Goal: Information Seeking & Learning: Learn about a topic

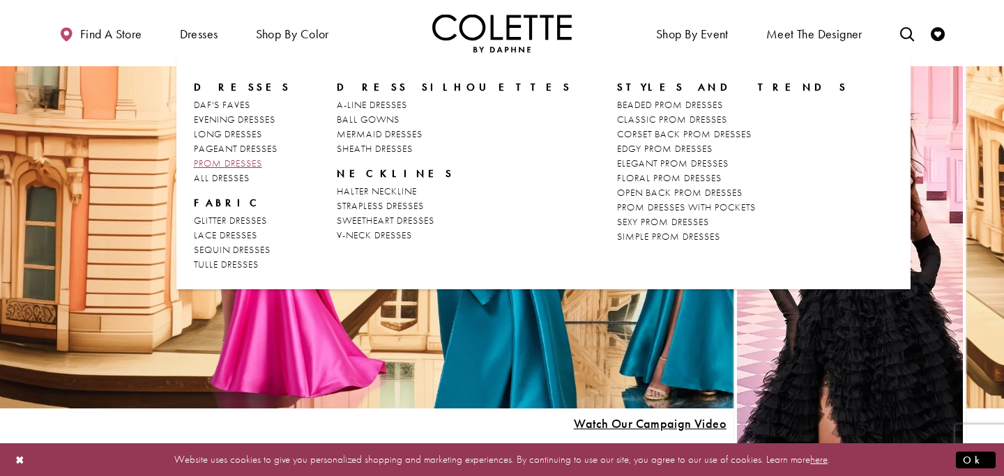
click at [225, 167] on span "PROM DRESSES" at bounding box center [228, 163] width 68 height 13
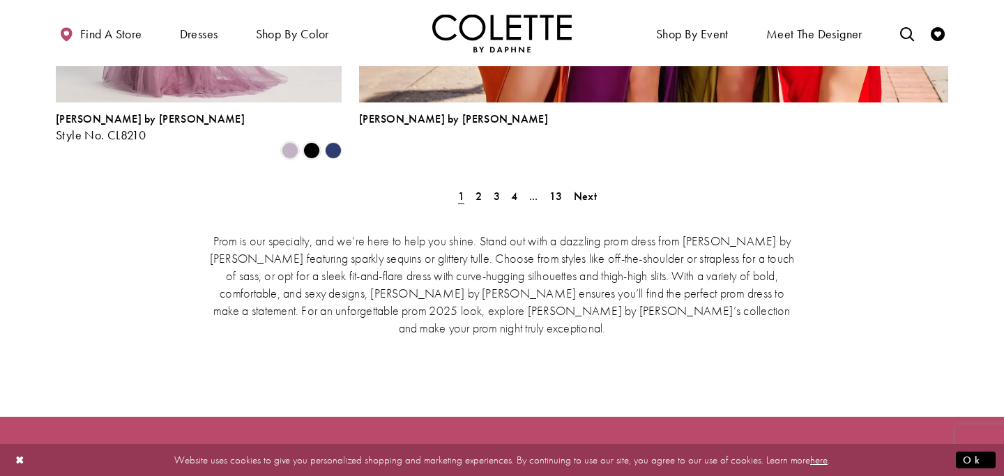
scroll to position [3320, 0]
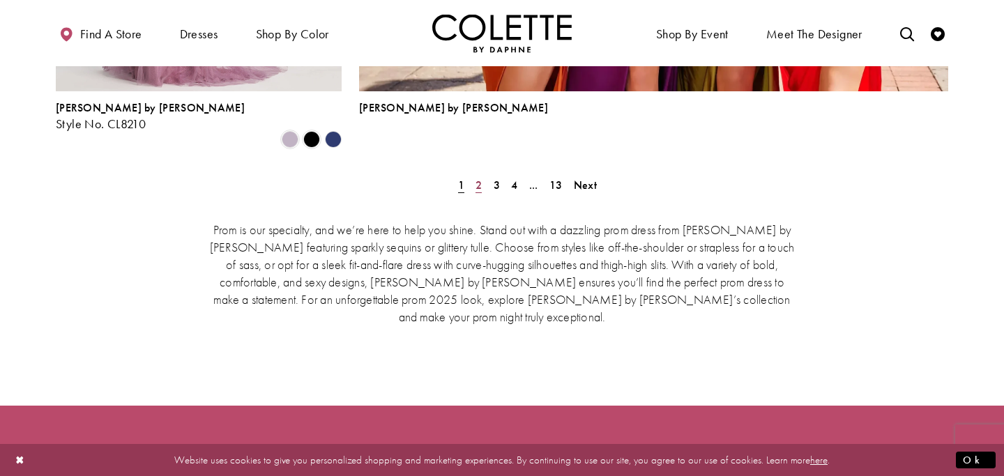
click at [478, 178] on span "2" at bounding box center [479, 185] width 6 height 15
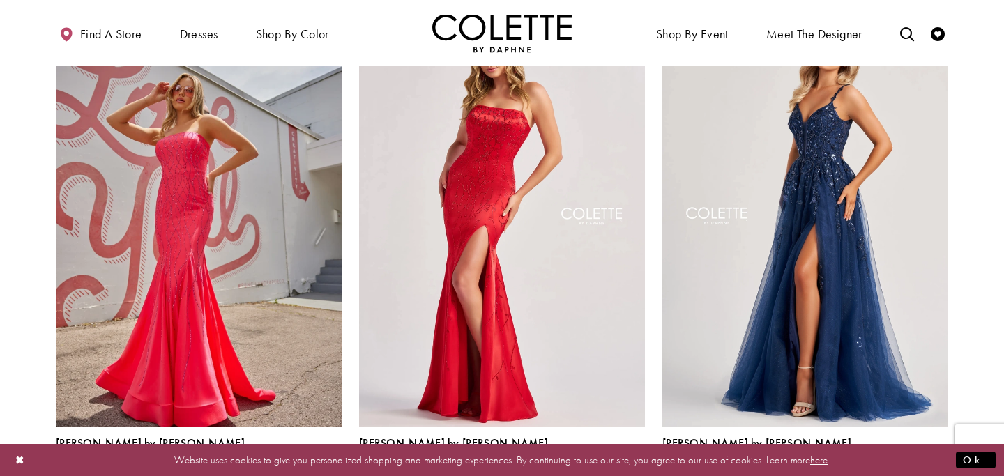
scroll to position [442, 0]
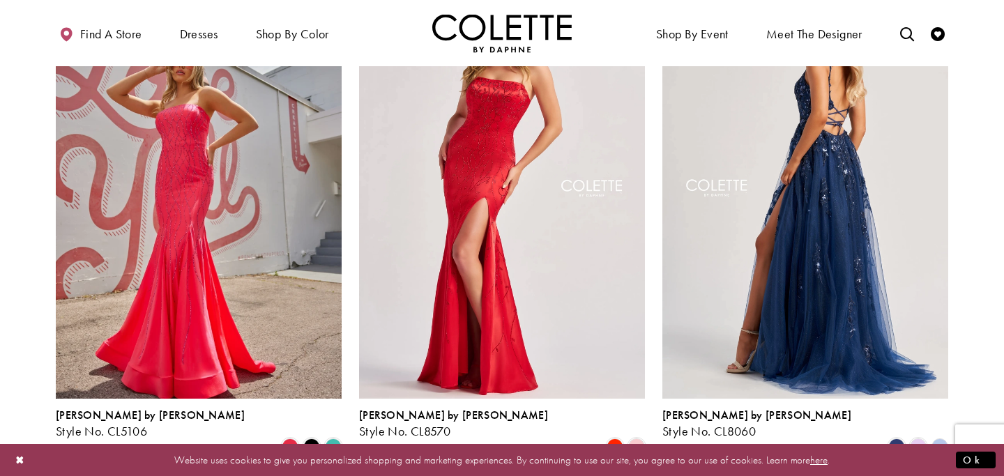
click at [773, 234] on img "Visit Colette by Daphne Style No. CL8060 Page" at bounding box center [806, 191] width 286 height 416
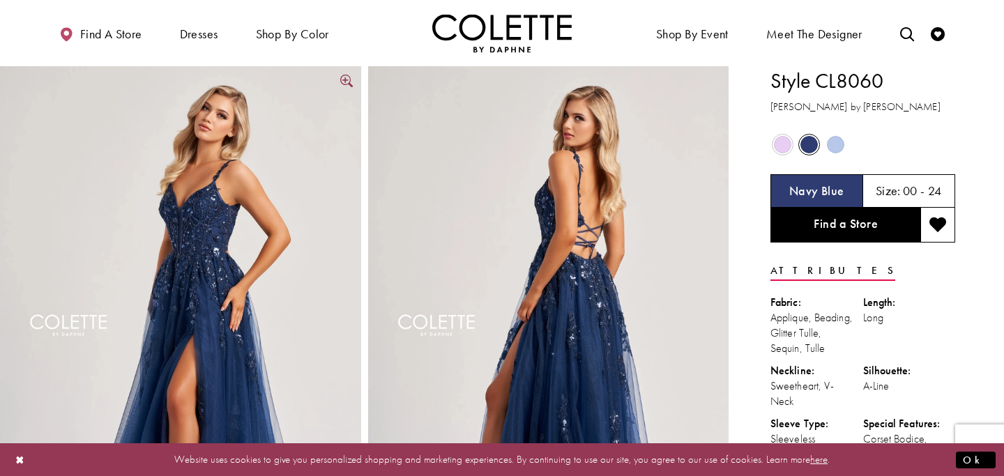
click at [229, 202] on img "Full size Style CL8060 Colette by Daphne #0 default Navy Blue frontface vertica…" at bounding box center [180, 336] width 361 height 541
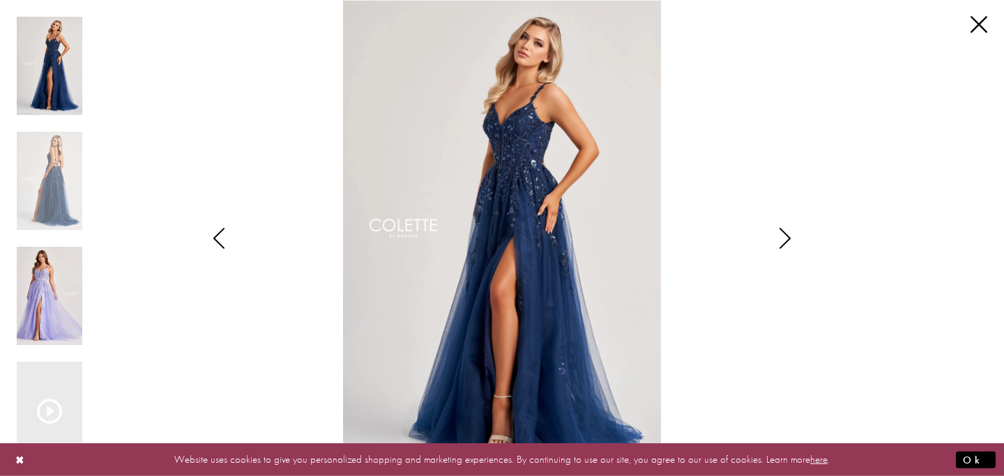
click at [47, 313] on img "Scroll List" at bounding box center [50, 296] width 66 height 98
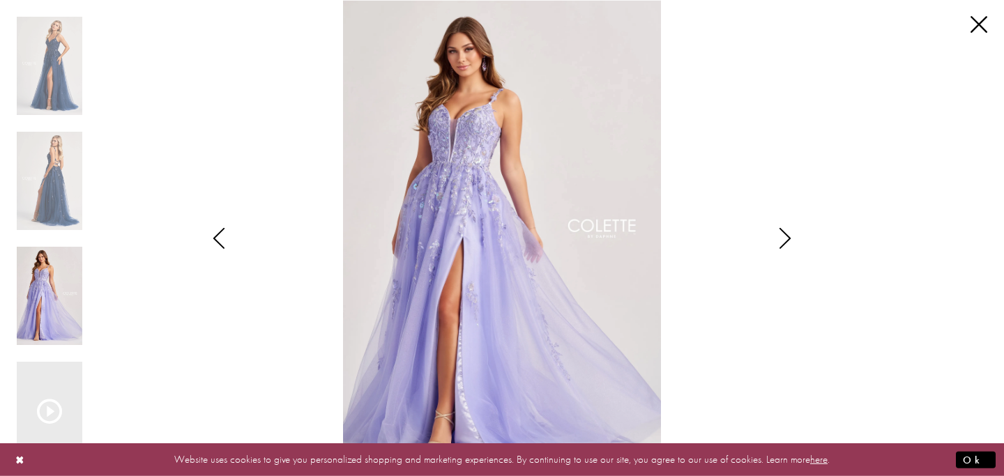
click at [790, 236] on icon "Style CL8060 Colette by Daphne Views dialog" at bounding box center [785, 238] width 35 height 21
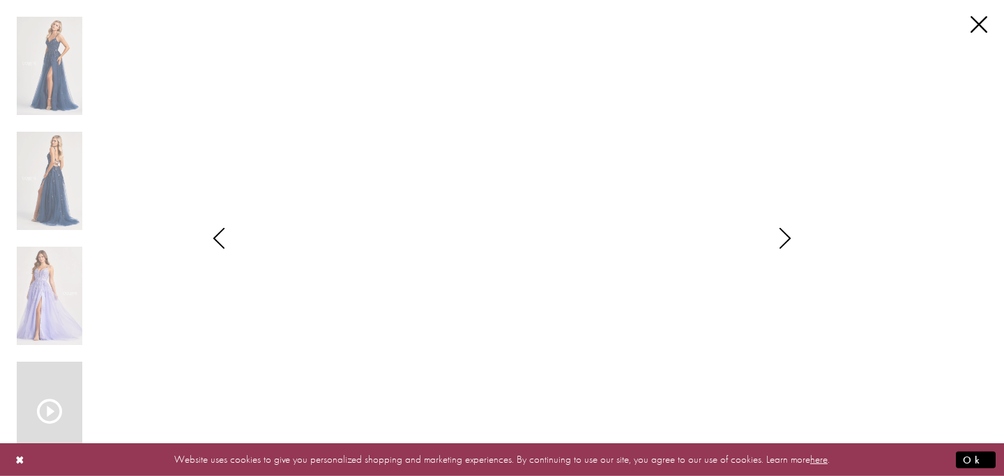
click at [790, 237] on icon "Style CL8060 Colette by Daphne Views dialog" at bounding box center [785, 238] width 35 height 21
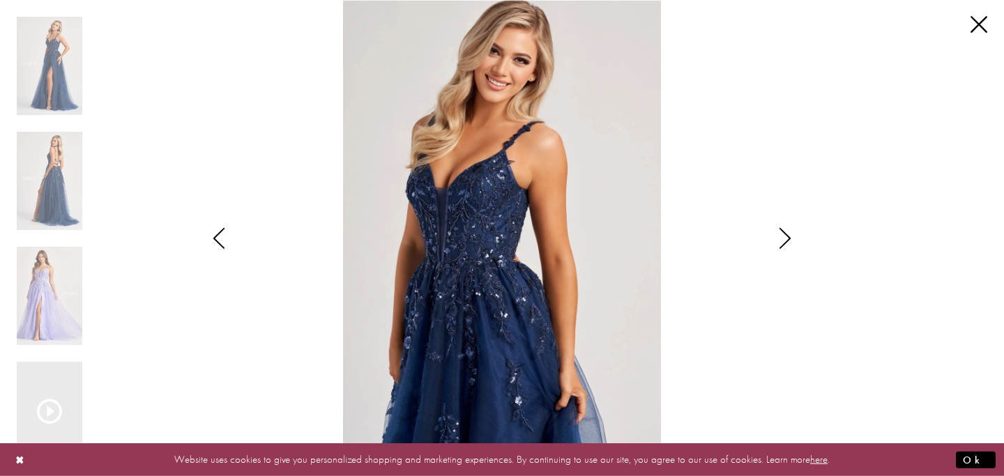
click at [791, 239] on icon "Style CL8060 Colette by Daphne Views dialog" at bounding box center [785, 238] width 35 height 21
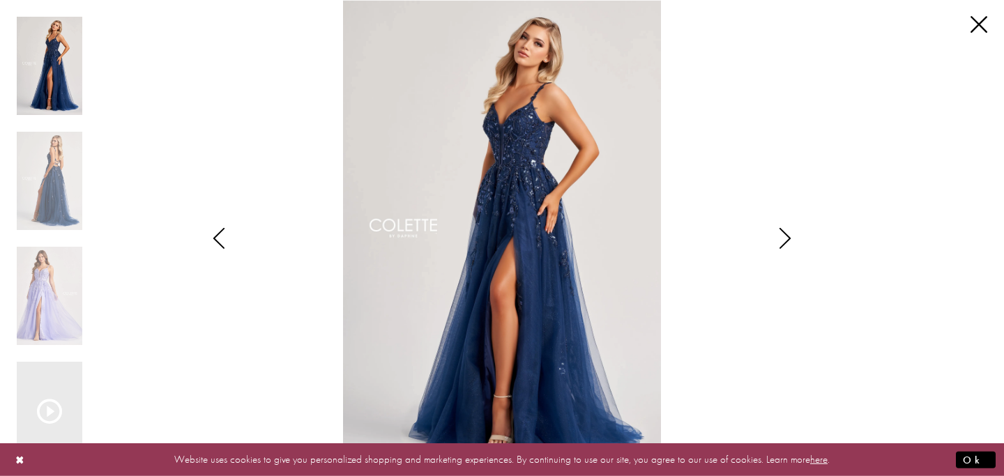
click at [792, 241] on icon "Style CL8060 Colette by Daphne Views dialog" at bounding box center [785, 238] width 35 height 21
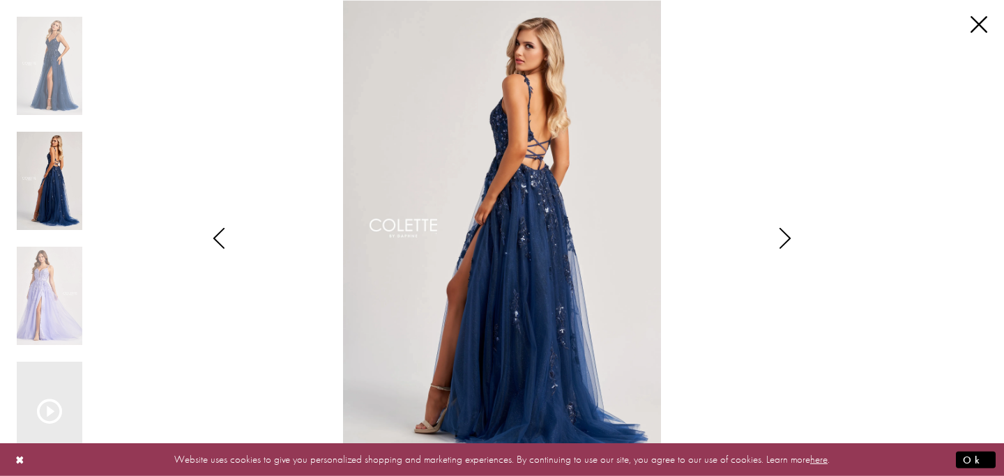
click at [792, 242] on icon "Style CL8060 Colette by Daphne Views dialog" at bounding box center [785, 238] width 35 height 21
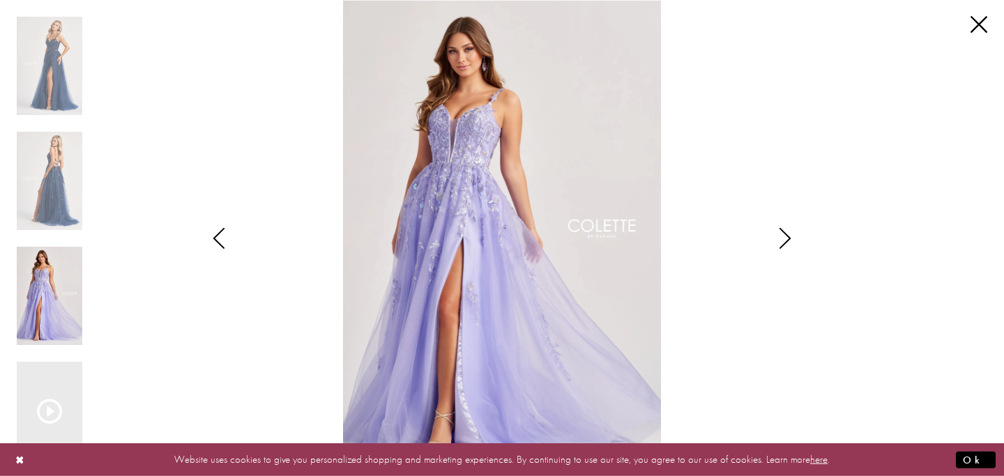
click at [792, 242] on icon "Style CL8060 Colette by Daphne Views dialog" at bounding box center [785, 238] width 35 height 21
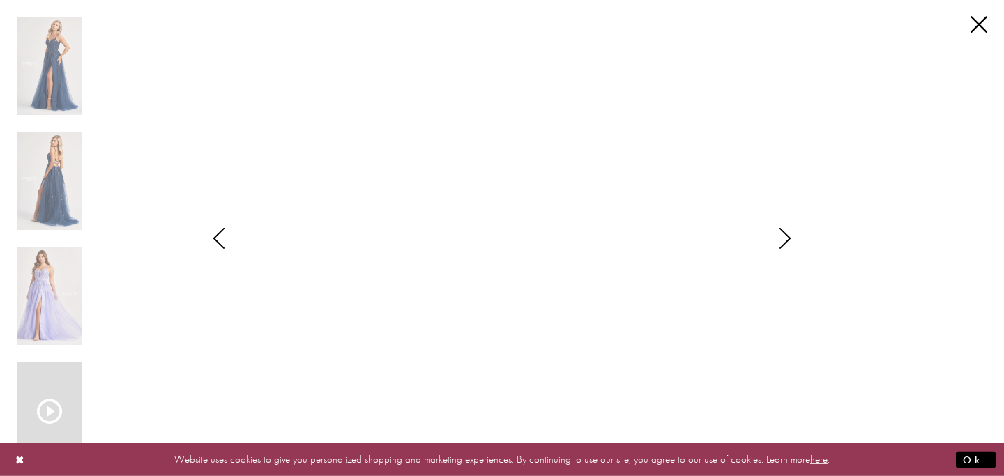
click at [792, 242] on icon "Style CL8060 Colette by Daphne Views dialog" at bounding box center [785, 238] width 35 height 21
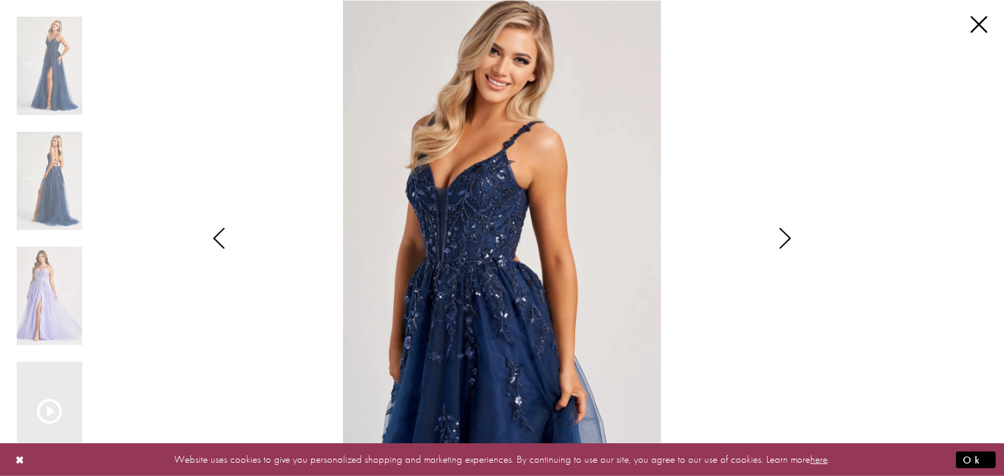
click at [792, 242] on icon "Style CL8060 Colette by Daphne Views dialog" at bounding box center [785, 238] width 35 height 21
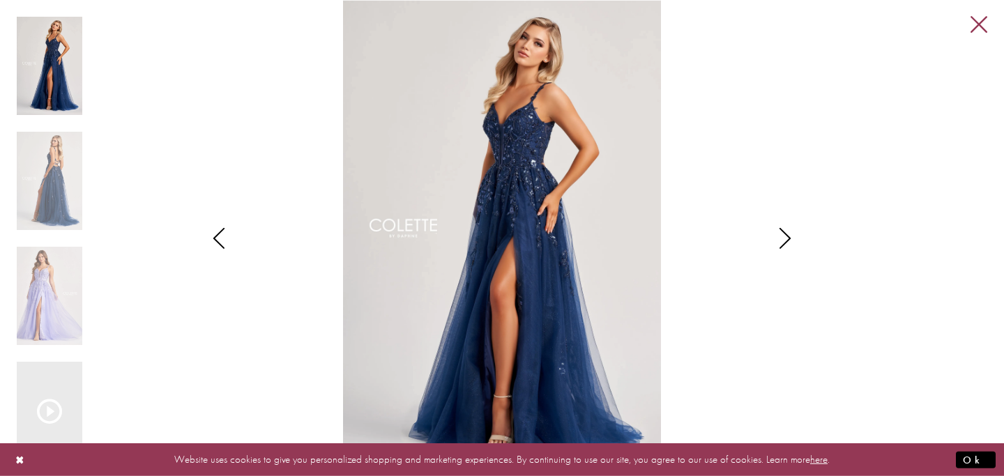
click at [981, 31] on link "Close" at bounding box center [979, 25] width 17 height 17
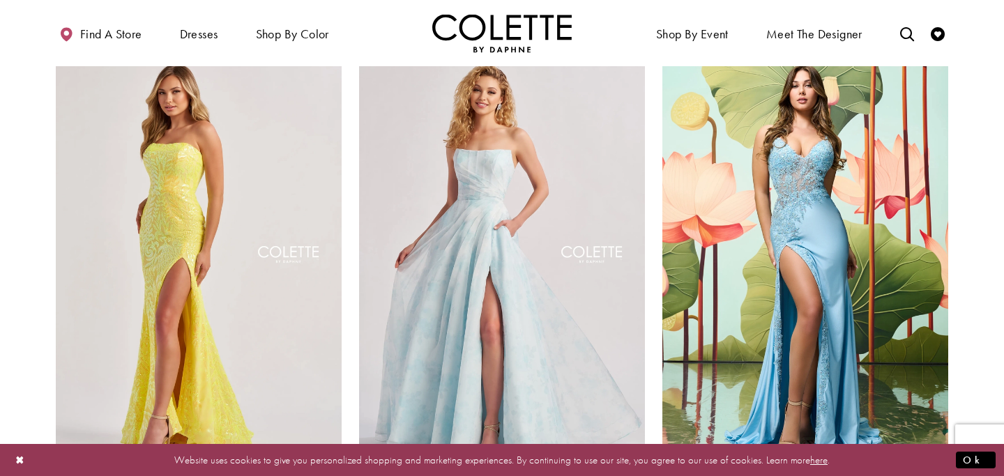
scroll to position [1920, 0]
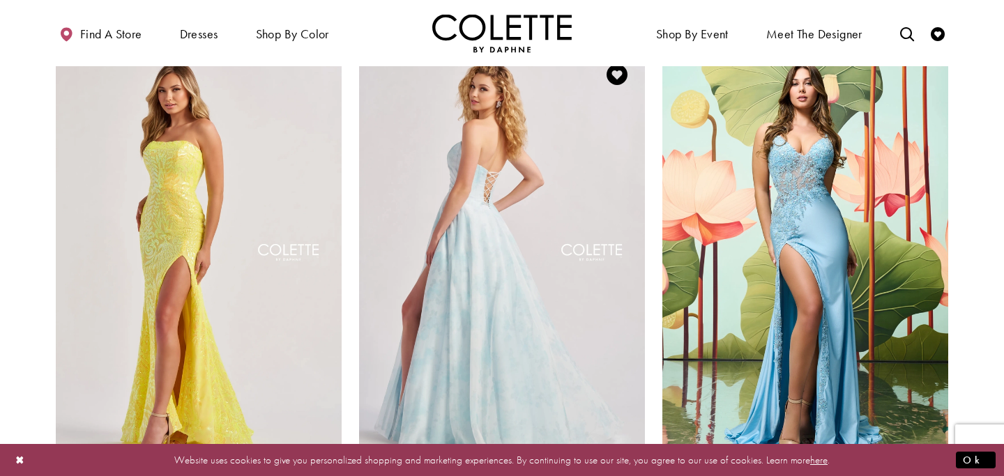
click at [416, 168] on img "Visit Colette by Daphne Style No. CL8635 Page" at bounding box center [502, 255] width 286 height 416
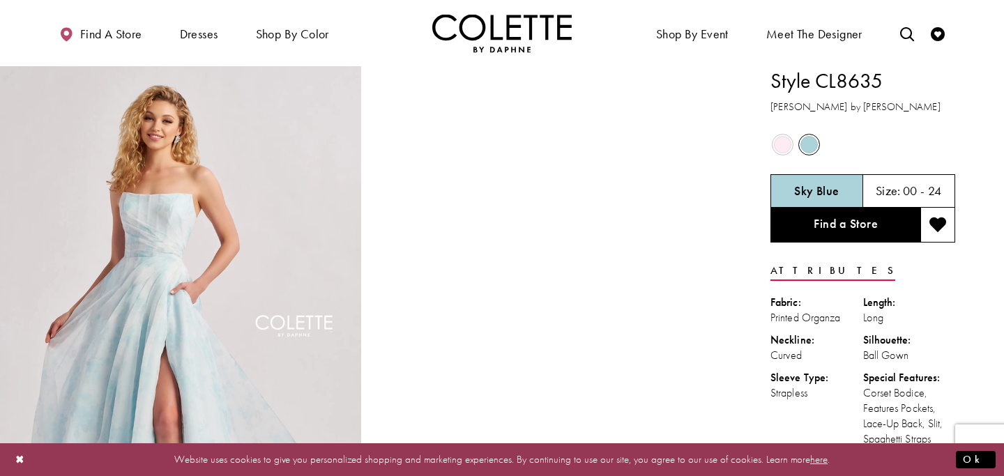
click at [633, 247] on video "Style CL8635 Colette by Daphne #1 autoplay loop mute video" at bounding box center [548, 156] width 361 height 181
click at [164, 302] on img "Full size Style CL8635 Colette by Daphne #0 default Sky Blue frontface vertical…" at bounding box center [180, 336] width 361 height 541
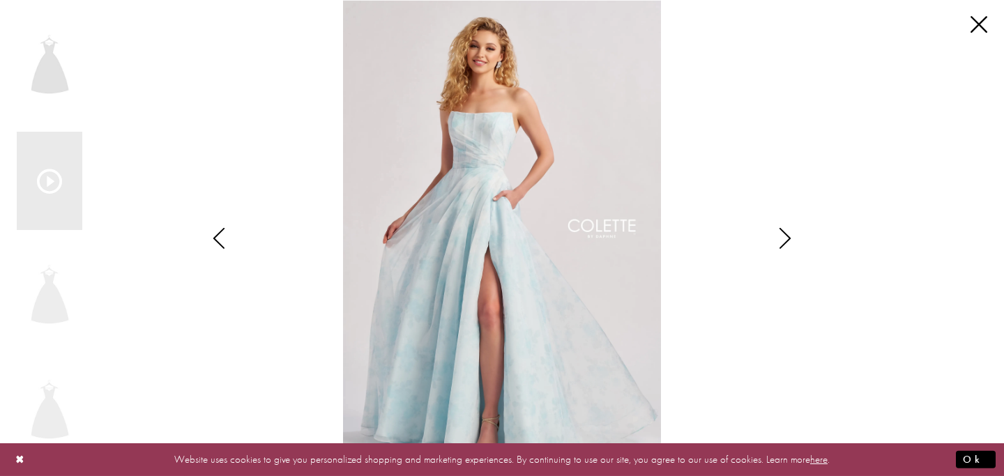
click at [164, 302] on div "Pause autoplay Previous Slide Next Slide 0 1 2 3 4 5" at bounding box center [502, 238] width 971 height 476
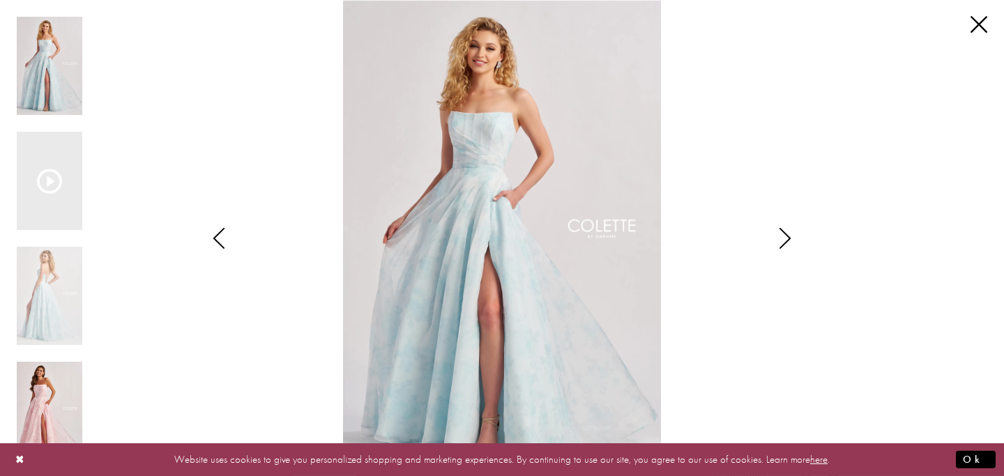
click at [41, 409] on img "Scroll List" at bounding box center [50, 411] width 66 height 98
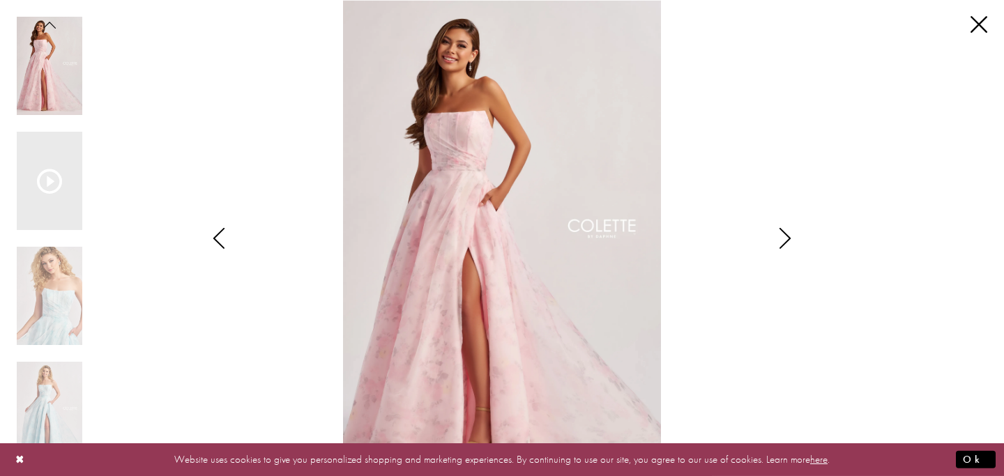
click at [787, 241] on icon "Style CL8635 Colette by Daphne Views dialog" at bounding box center [785, 238] width 35 height 21
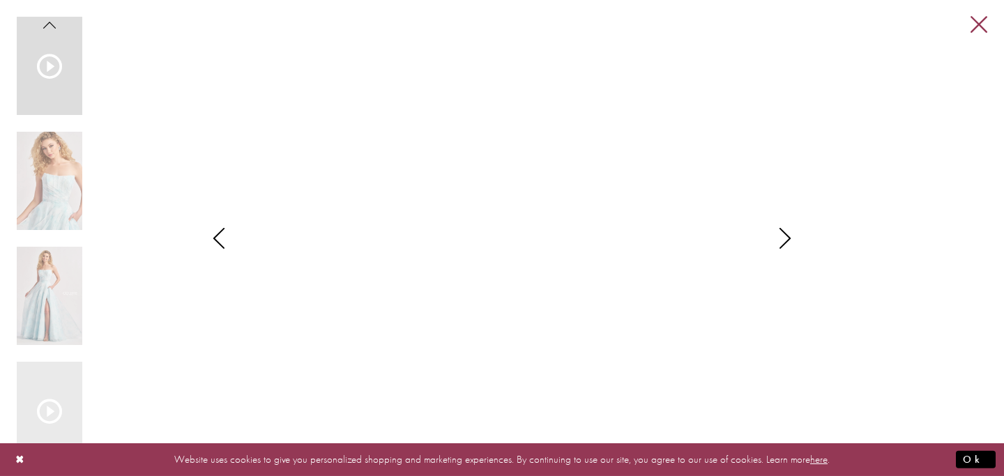
click at [979, 22] on link "Close" at bounding box center [979, 25] width 17 height 17
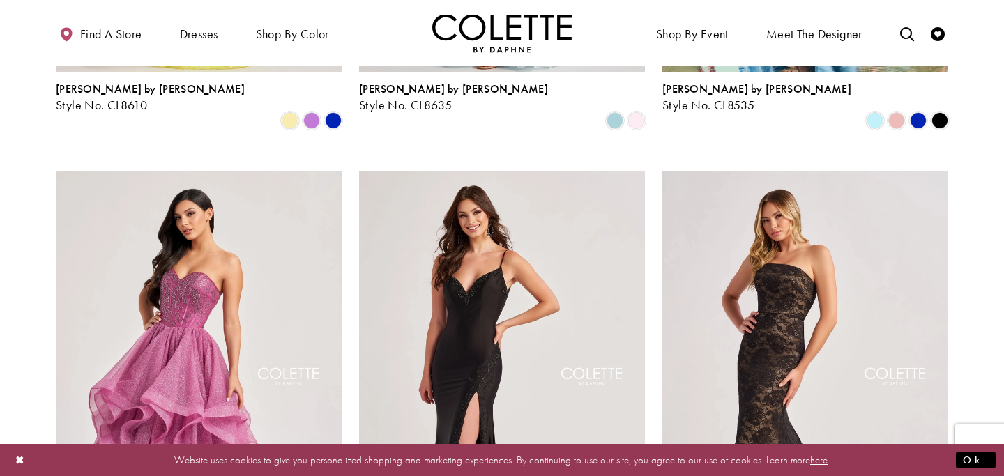
scroll to position [2339, 0]
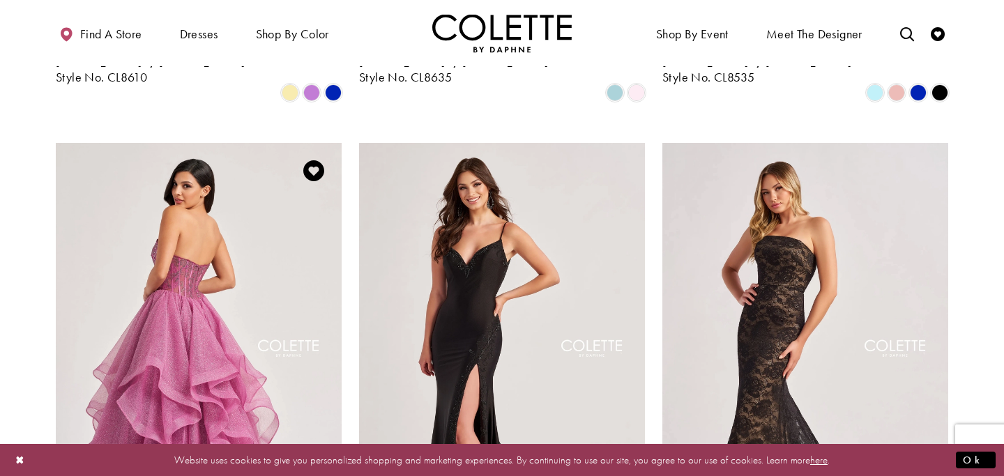
click at [177, 258] on img "Visit Colette by Daphne Style No. CL8200 Page" at bounding box center [199, 351] width 286 height 416
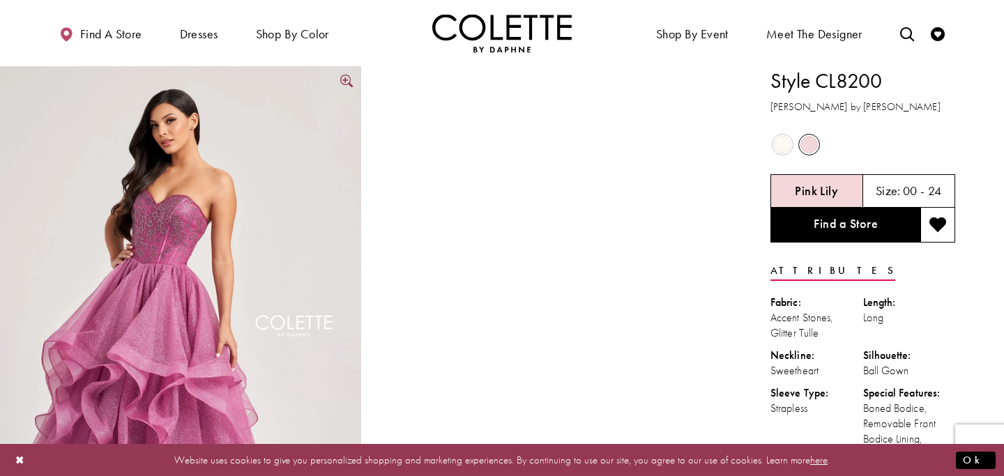
click at [169, 287] on img "Full size Style CL8200 Colette by Daphne #0 default Pink Lily frontface vertica…" at bounding box center [180, 336] width 361 height 541
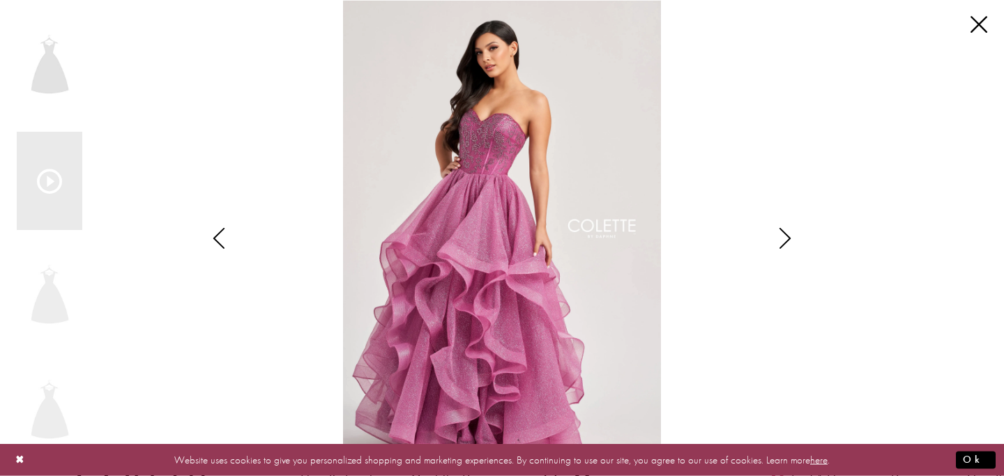
click at [169, 287] on div "Pause autoplay Previous Slide Next Slide 0 1 2 3 4 5 6 0 1" at bounding box center [502, 238] width 971 height 476
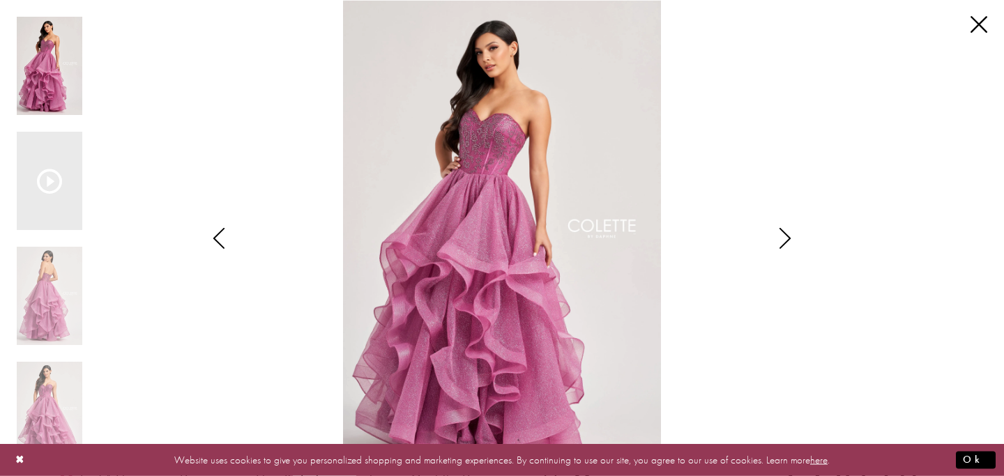
click at [514, 143] on img "Scroll List" at bounding box center [501, 238] width 531 height 476
click at [788, 236] on icon "Style CL8200 Colette by Daphne Views dialog" at bounding box center [785, 238] width 35 height 21
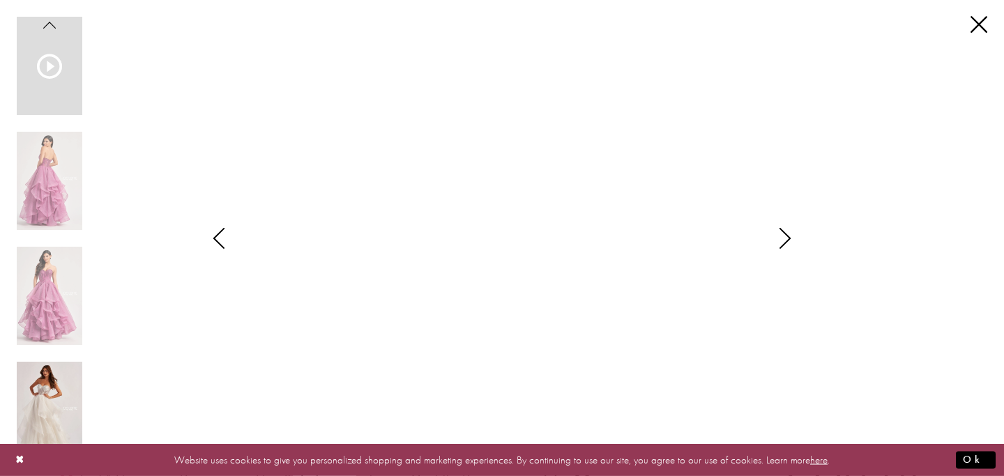
click at [43, 412] on img "Scroll List" at bounding box center [50, 411] width 66 height 98
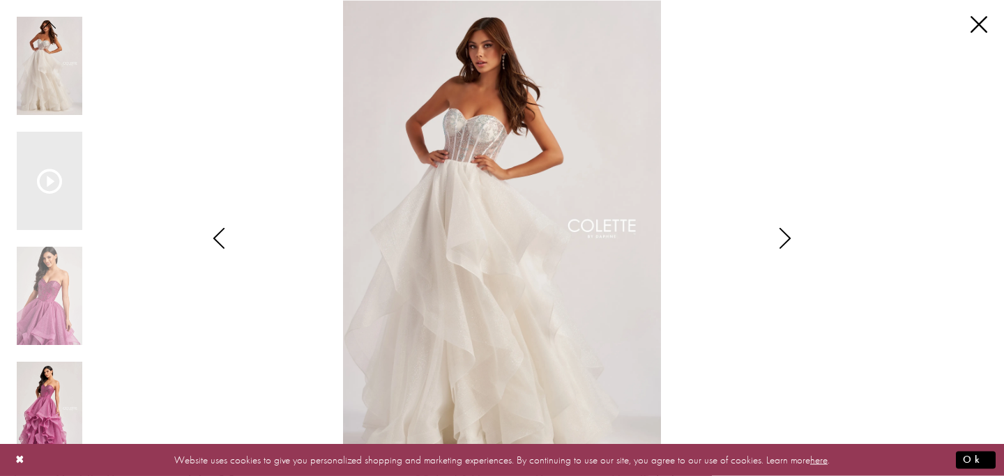
click at [34, 411] on img "Scroll List" at bounding box center [50, 411] width 66 height 98
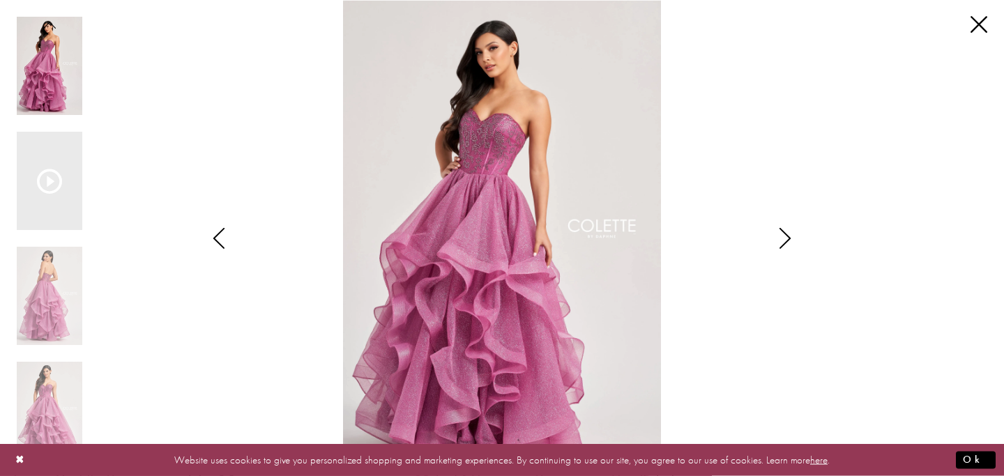
click at [778, 231] on icon "Style CL8200 Colette by Daphne Views dialog" at bounding box center [785, 238] width 35 height 21
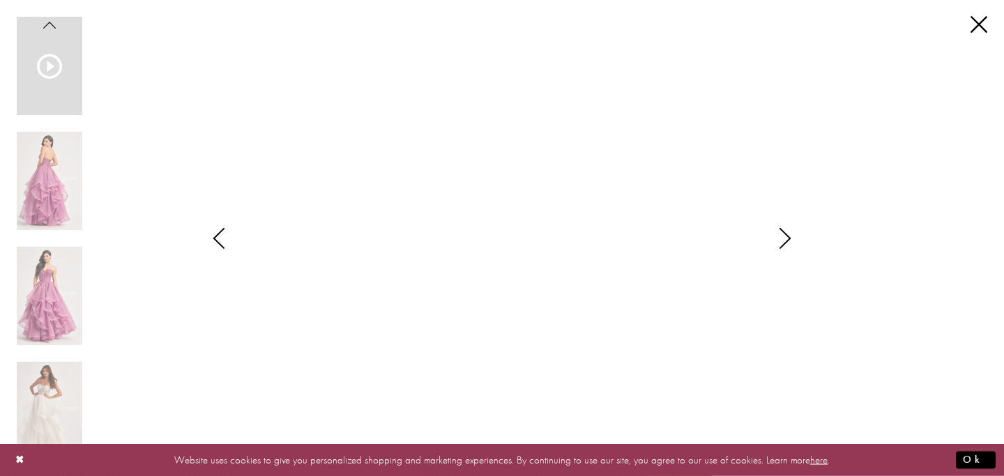
click at [788, 236] on icon "Style CL8200 Colette by Daphne Views dialog" at bounding box center [785, 238] width 35 height 21
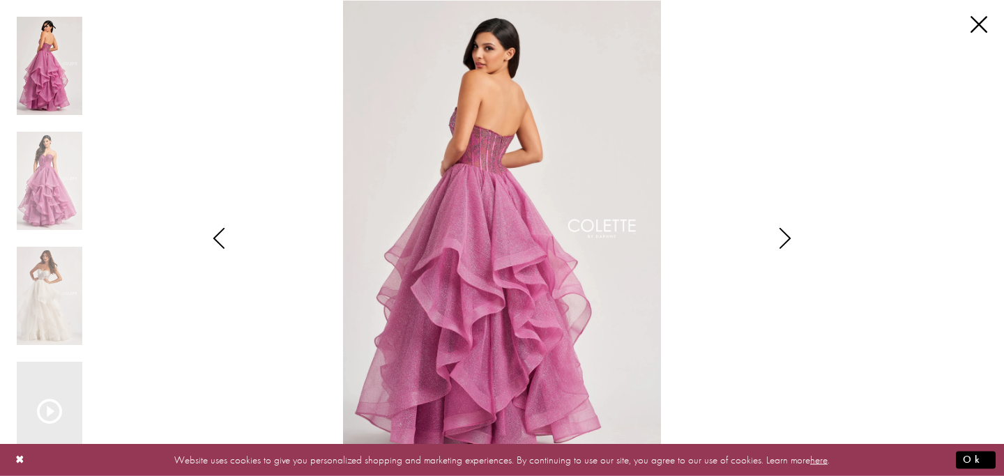
click at [789, 239] on icon "Style CL8200 Colette by Daphne Views dialog" at bounding box center [785, 238] width 35 height 21
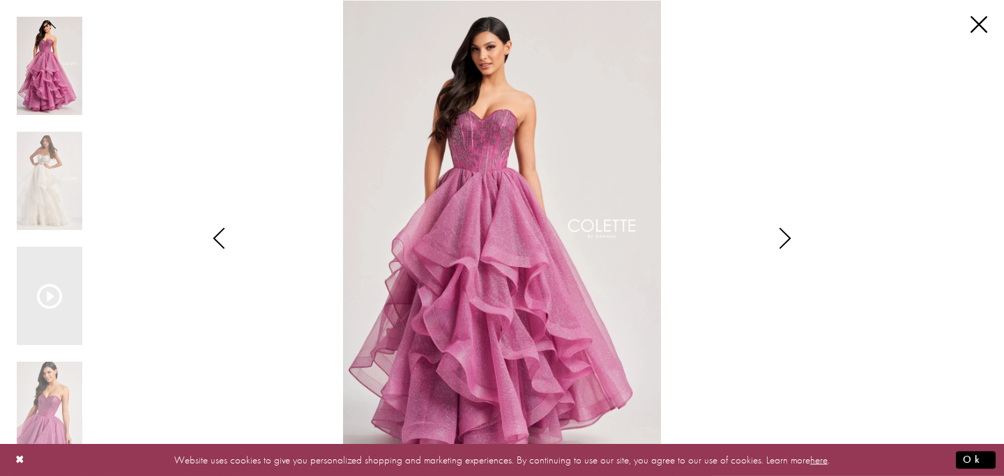
click at [789, 243] on icon "Style CL8200 Colette by Daphne Views dialog" at bounding box center [785, 238] width 35 height 21
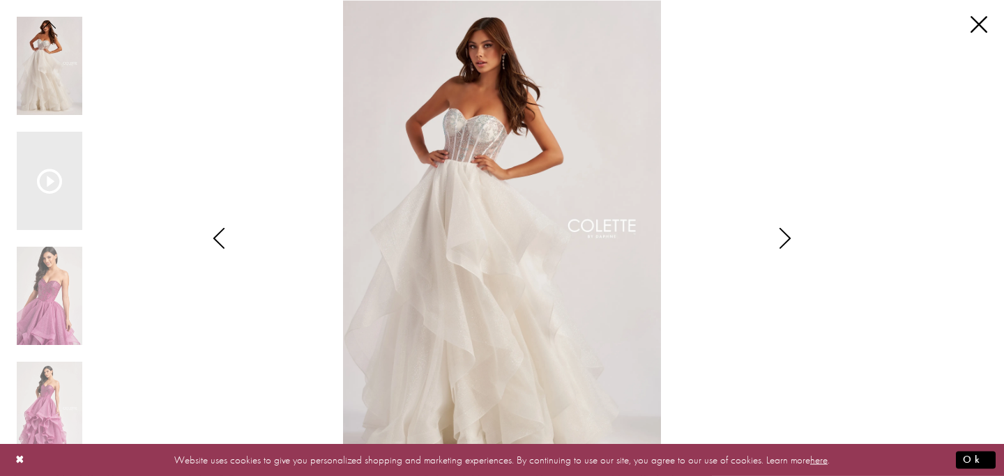
click at [790, 244] on icon "Style CL8200 Colette by Daphne Views dialog" at bounding box center [785, 238] width 35 height 21
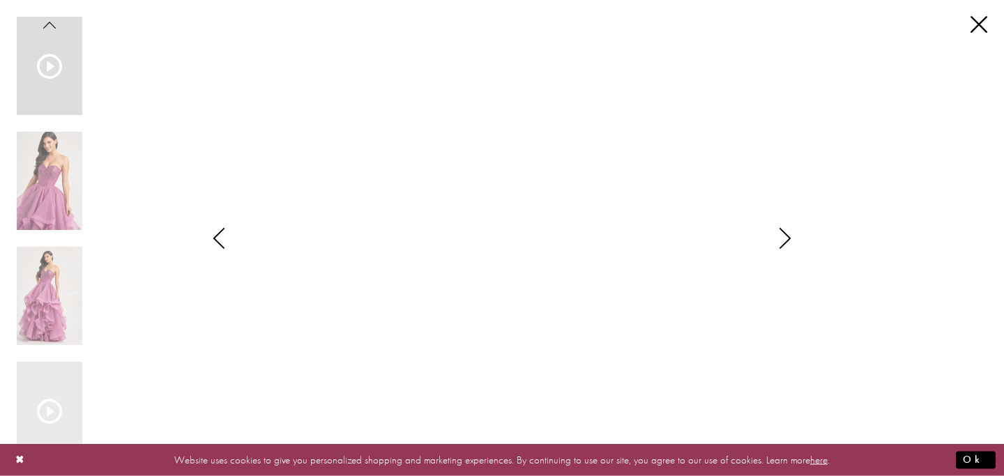
click at [790, 245] on icon "Style CL8200 Colette by Daphne Views dialog" at bounding box center [785, 238] width 35 height 21
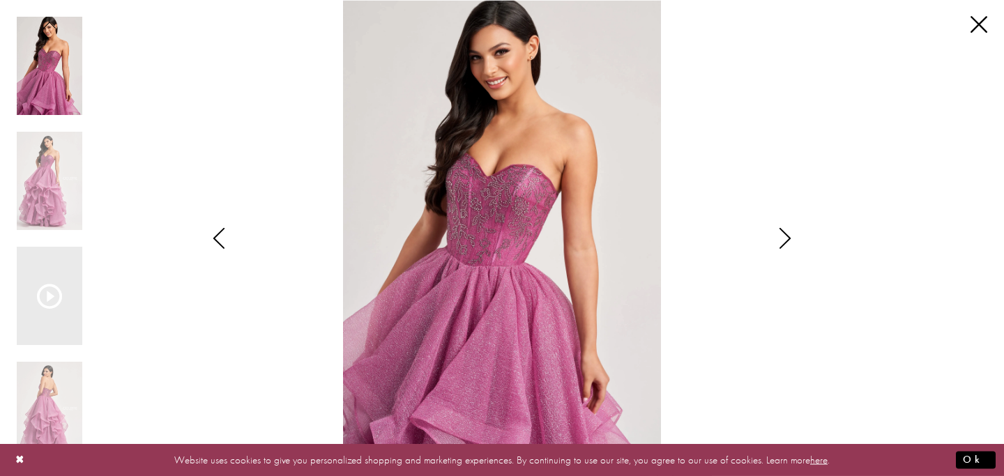
click at [790, 246] on icon "Style CL8200 Colette by Daphne Views dialog" at bounding box center [785, 238] width 35 height 21
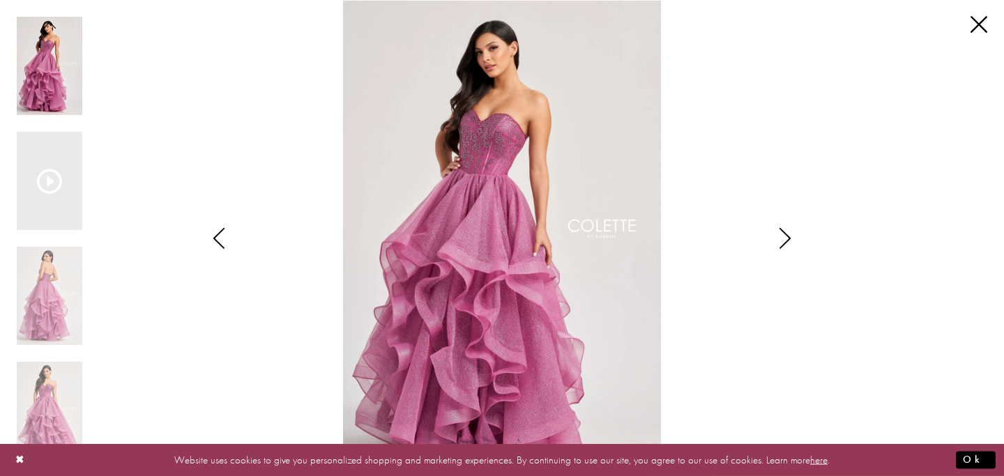
click at [790, 247] on icon "Style CL8200 Colette by Daphne Views dialog" at bounding box center [785, 238] width 35 height 21
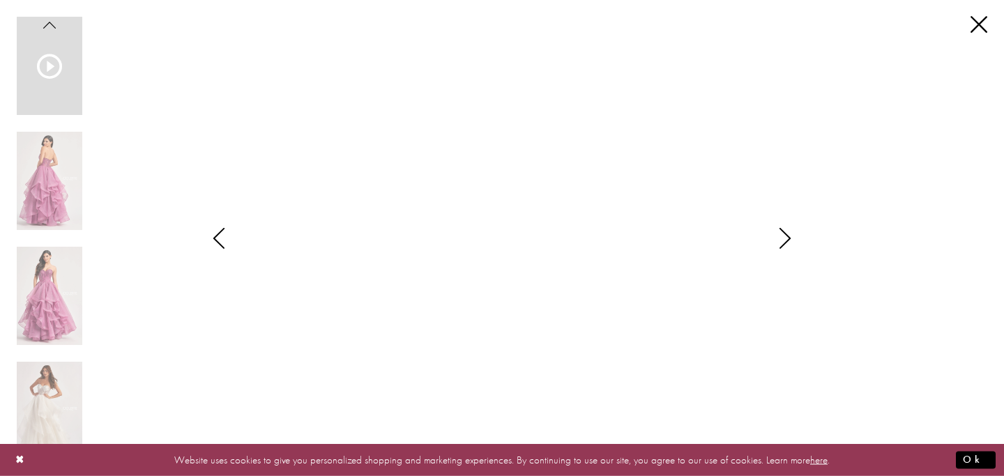
click at [791, 247] on icon "Style CL8200 Colette by Daphne Views dialog" at bounding box center [785, 238] width 35 height 21
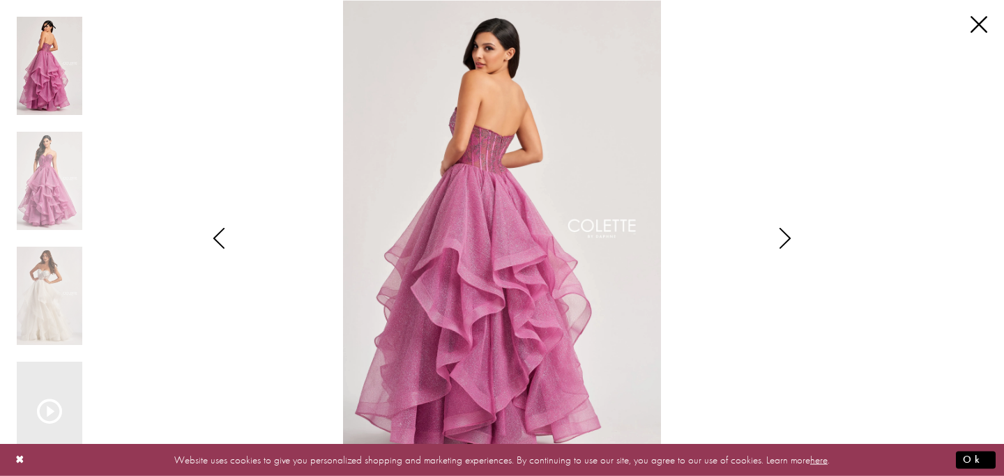
click at [791, 247] on icon "Style CL8200 Colette by Daphne Views dialog" at bounding box center [785, 238] width 35 height 21
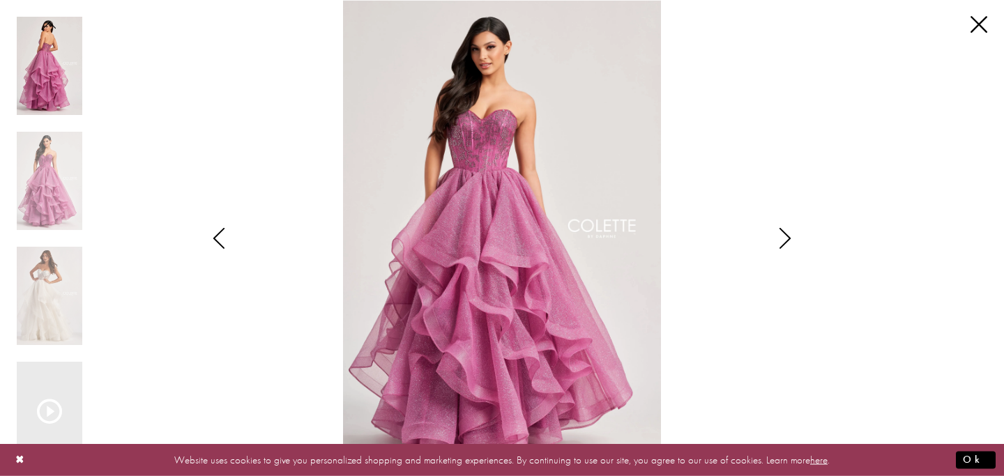
click at [791, 247] on icon "Style CL8200 Colette by Daphne Views dialog" at bounding box center [785, 238] width 35 height 21
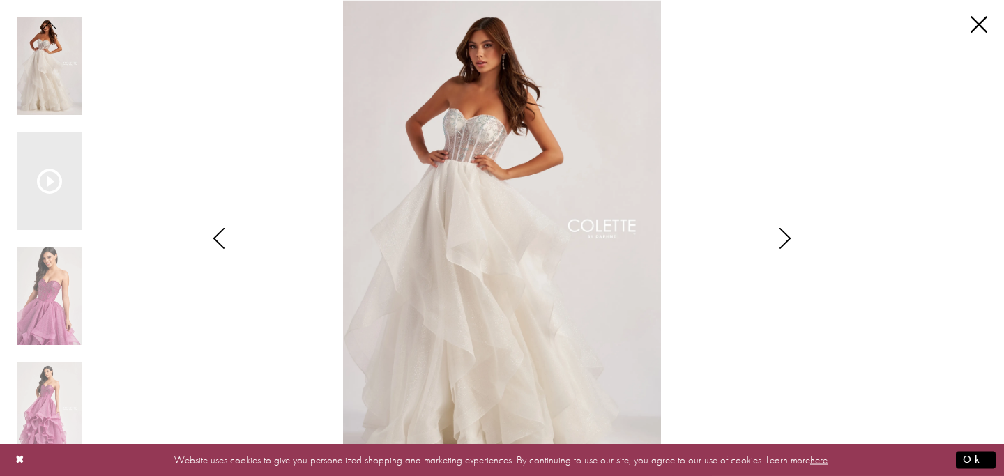
click at [787, 236] on icon "Style CL8200 Colette by Daphne Views dialog" at bounding box center [785, 238] width 35 height 21
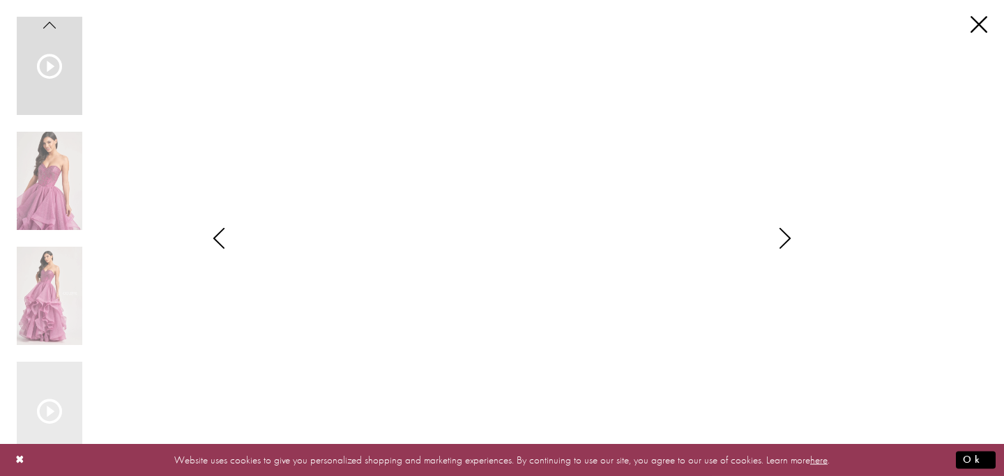
click at [789, 239] on icon "Style CL8200 Colette by Daphne Views dialog" at bounding box center [785, 238] width 35 height 21
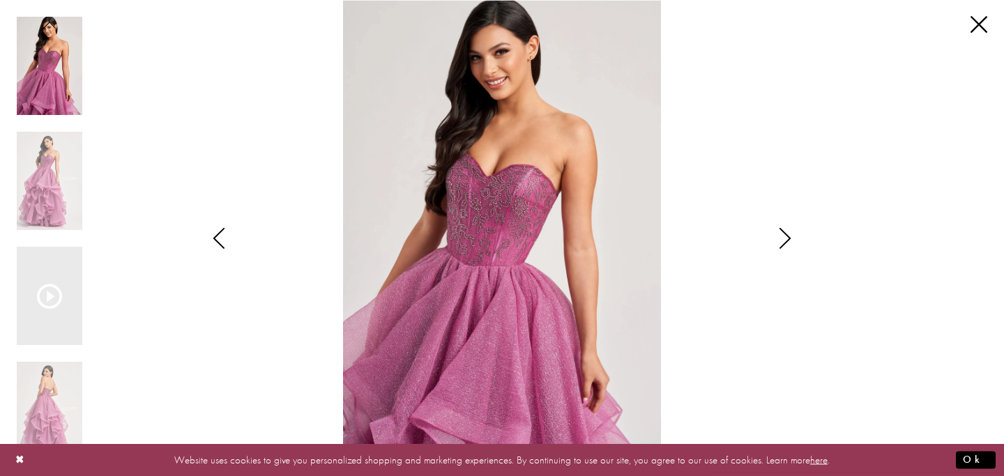
click at [789, 239] on icon "Style CL8200 Colette by Daphne Views dialog" at bounding box center [785, 238] width 35 height 21
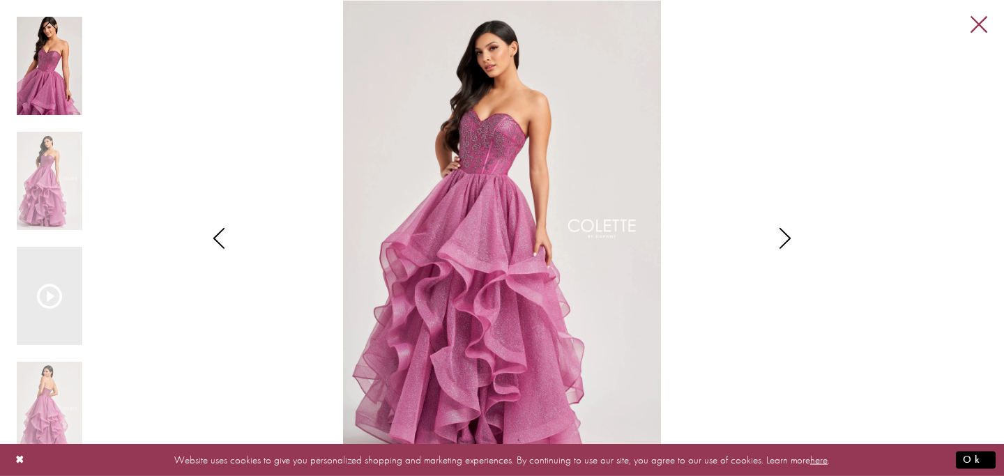
click at [976, 24] on link "Close" at bounding box center [979, 25] width 17 height 17
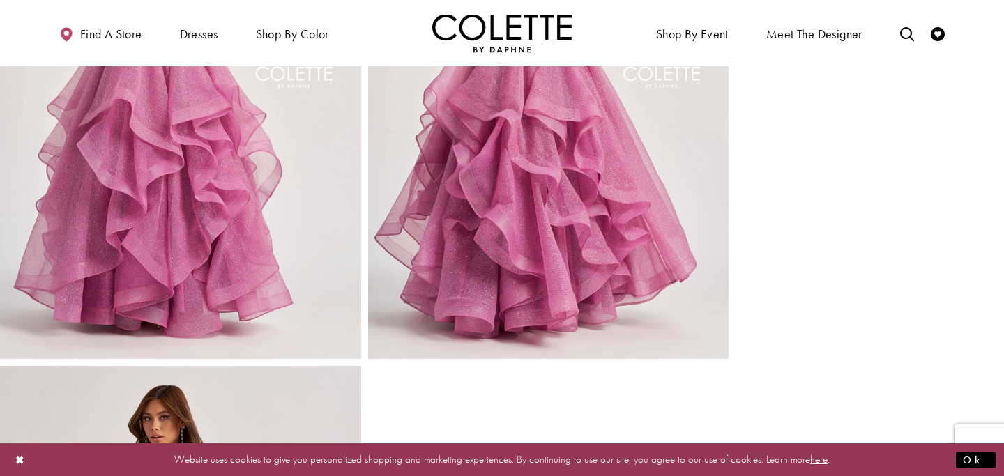
scroll to position [822, 0]
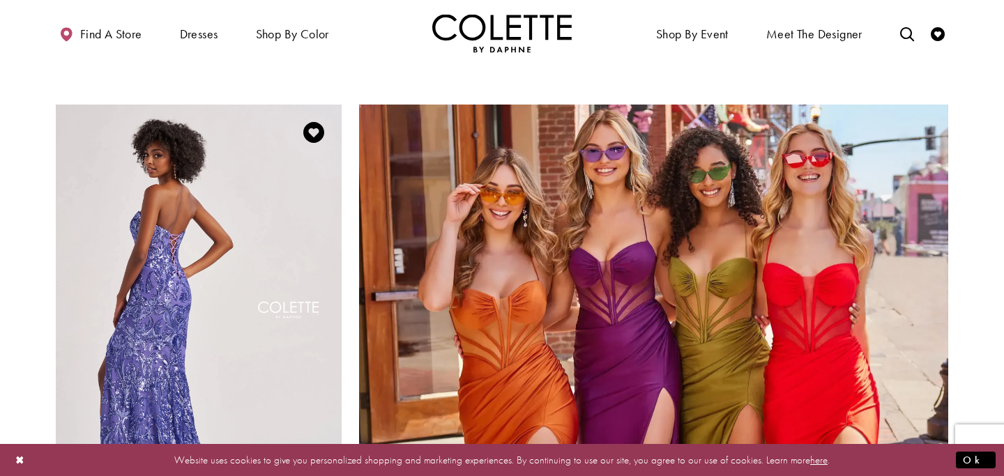
scroll to position [2842, 0]
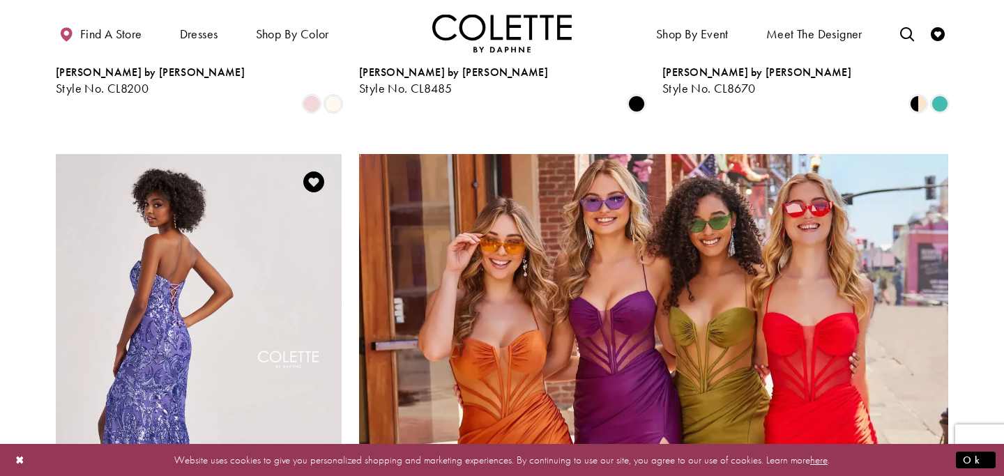
click at [189, 276] on img "Visit Colette by Daphne Style No. CL8680 Page" at bounding box center [199, 362] width 286 height 416
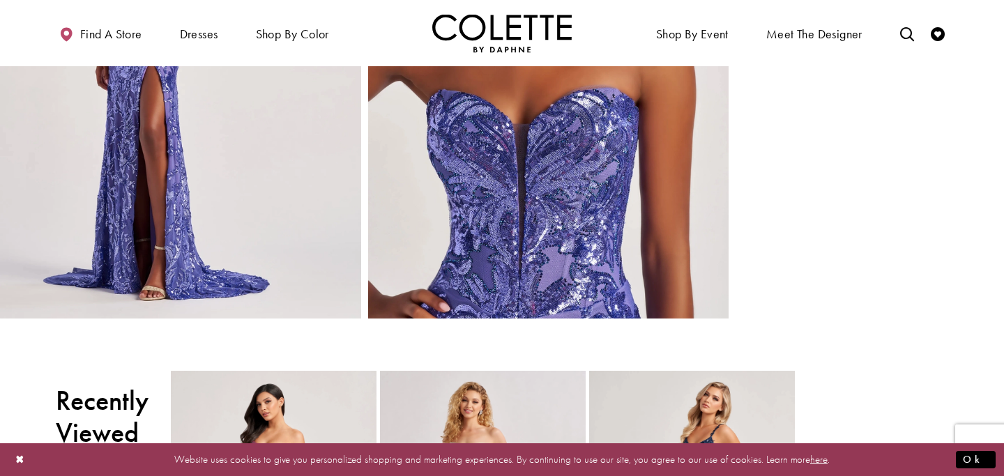
scroll to position [1943, 0]
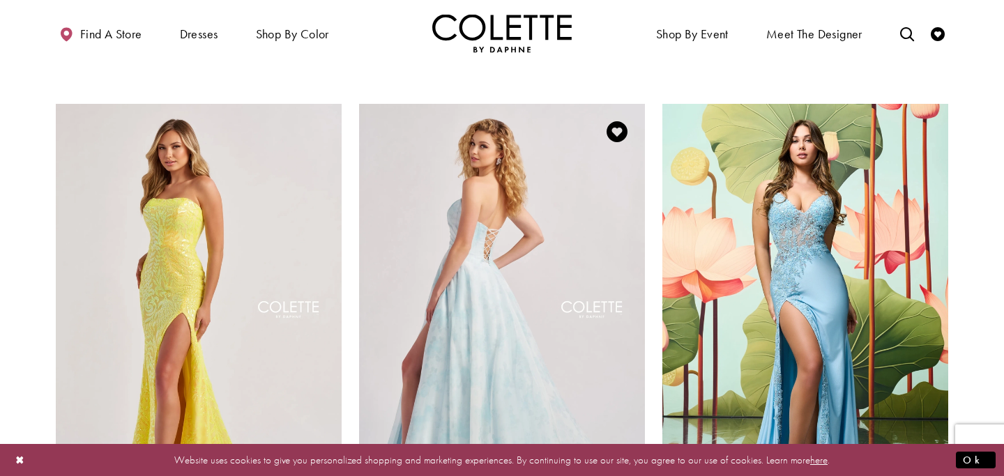
scroll to position [1872, 0]
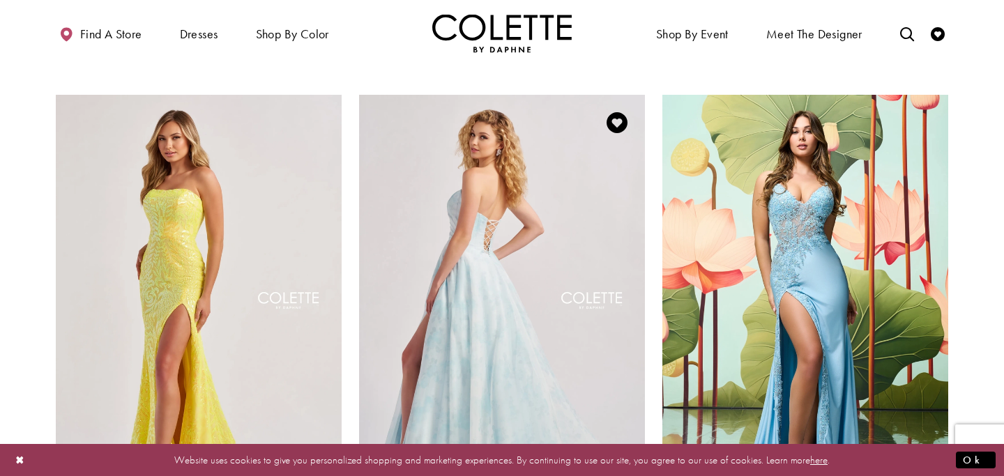
click at [466, 216] on img "Visit Colette by Daphne Style No. CL8635 Page" at bounding box center [502, 303] width 286 height 416
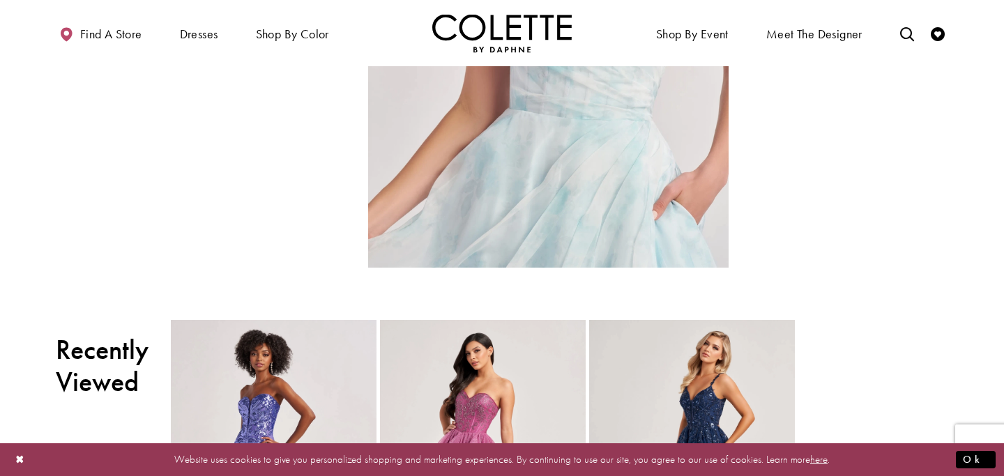
scroll to position [1438, 0]
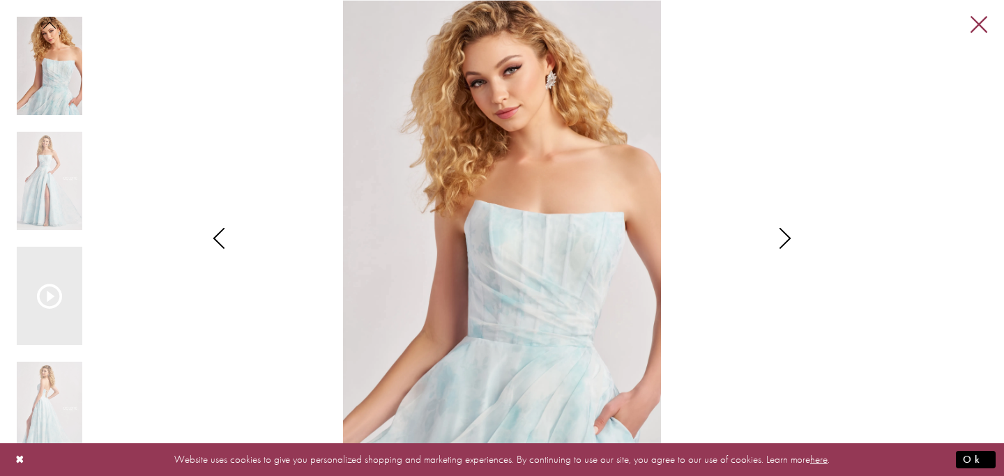
click at [977, 23] on link "Close" at bounding box center [979, 25] width 17 height 17
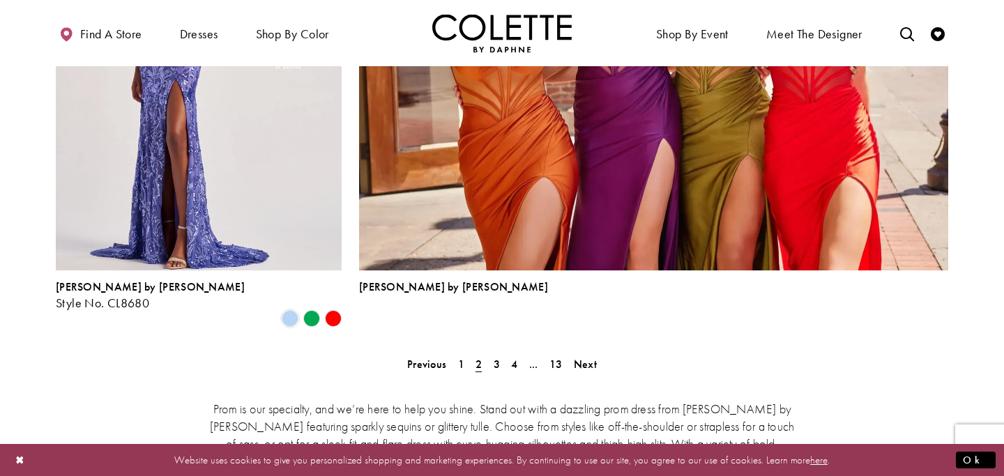
scroll to position [3183, 0]
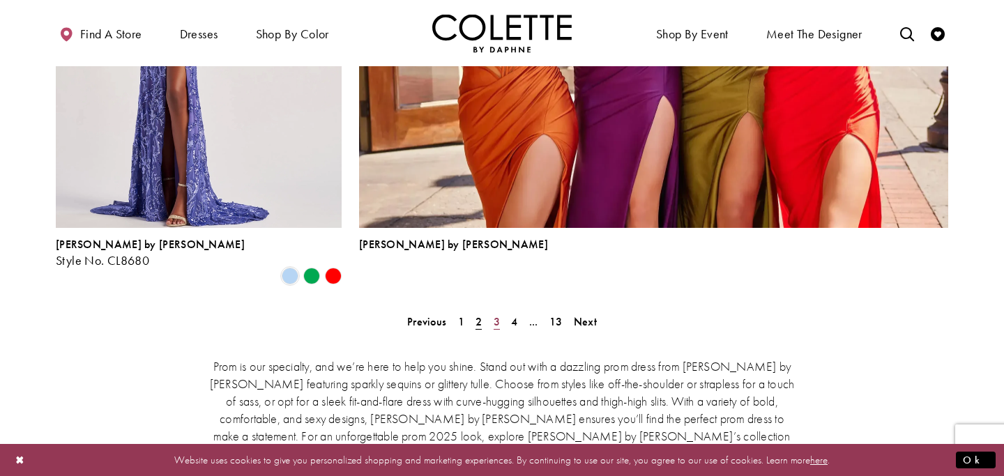
click at [495, 315] on span "3" at bounding box center [497, 322] width 6 height 15
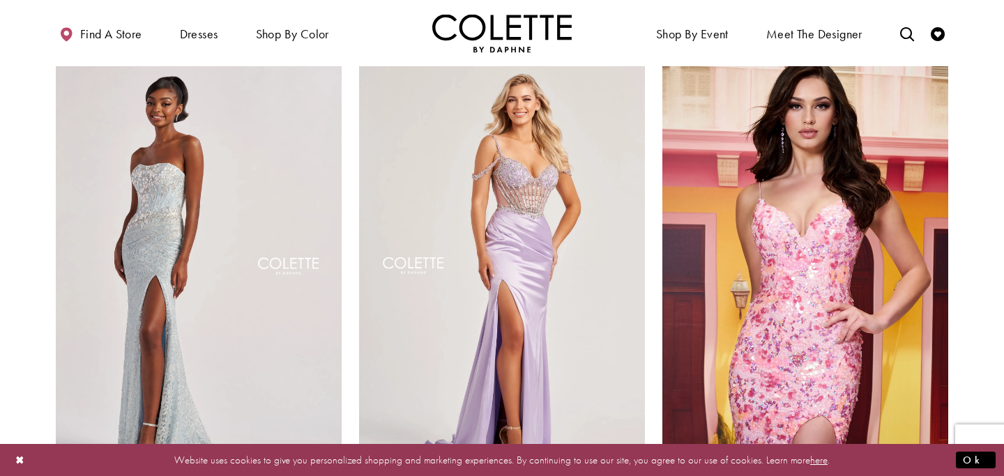
scroll to position [880, 0]
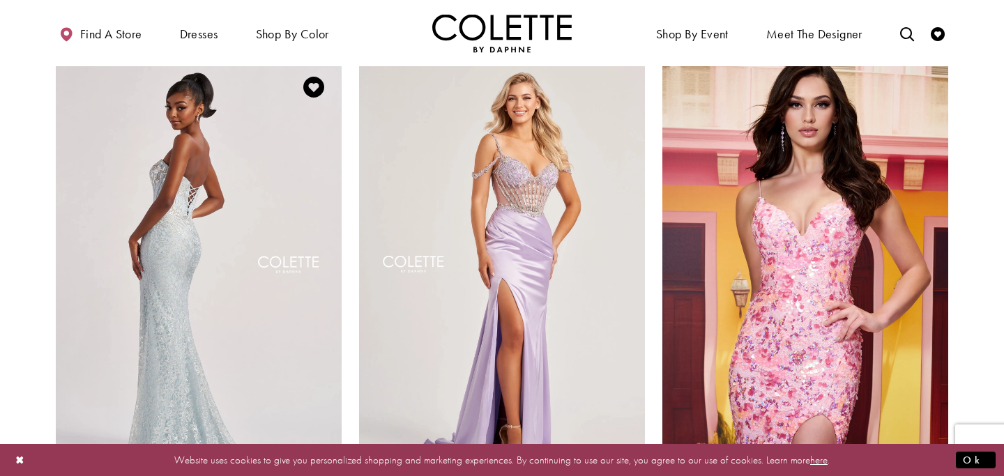
click at [138, 235] on img "Visit Colette by Daphne Style No. CL8595 Page" at bounding box center [199, 267] width 286 height 416
click at [143, 250] on img "Visit Colette by Daphne Style No. CL8595 Page" at bounding box center [199, 267] width 286 height 416
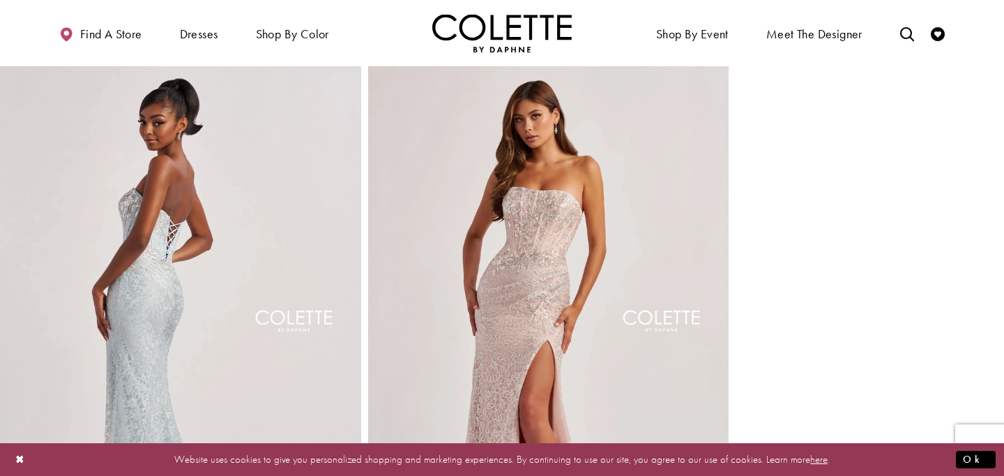
scroll to position [575, 0]
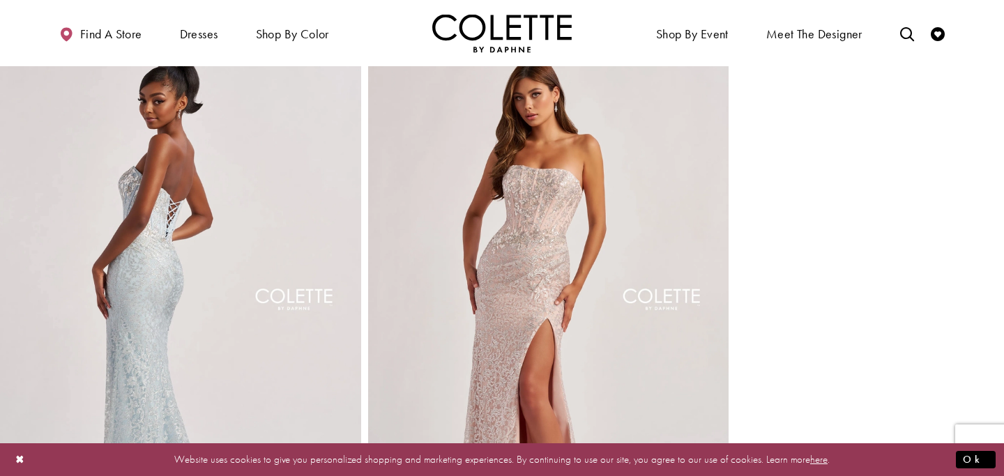
click at [546, 194] on img "Full size Style CL8595 Colette by Daphne #3 Blush frontface vertical picture" at bounding box center [548, 310] width 361 height 541
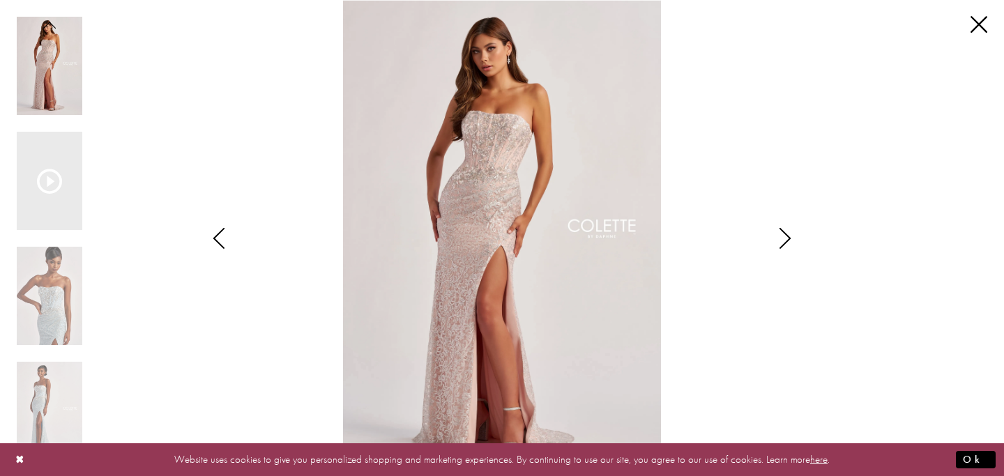
click at [778, 248] on div "Style CL8595 Colette by Daphne Views dialog" at bounding box center [785, 238] width 35 height 476
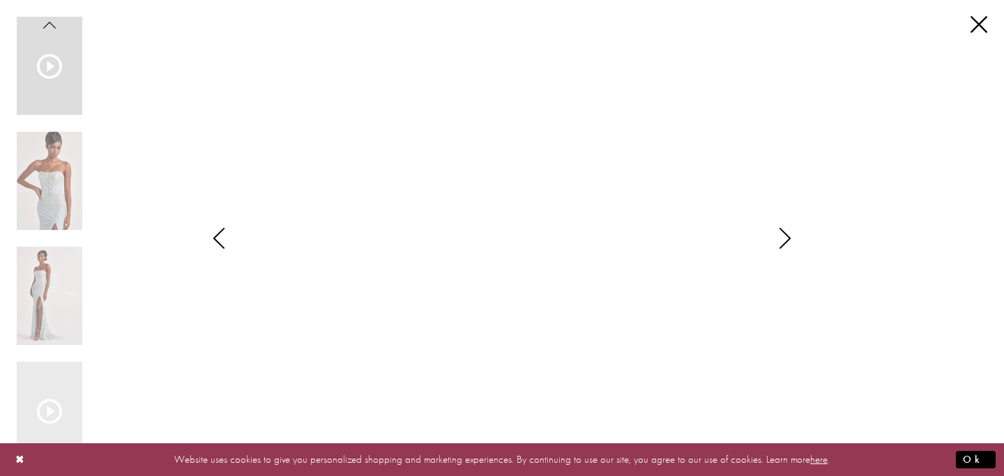
click at [968, 15] on div "**********" at bounding box center [502, 238] width 971 height 476
click at [976, 26] on link "Close" at bounding box center [979, 25] width 17 height 17
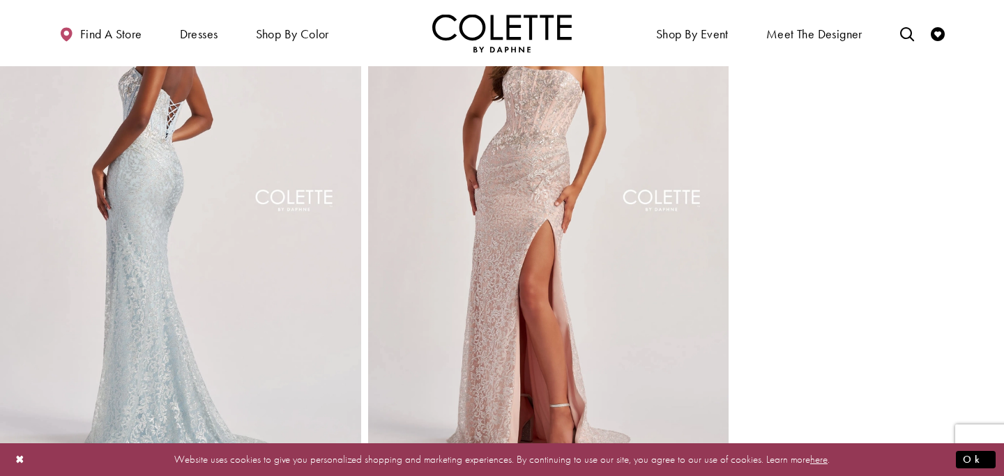
scroll to position [674, 0]
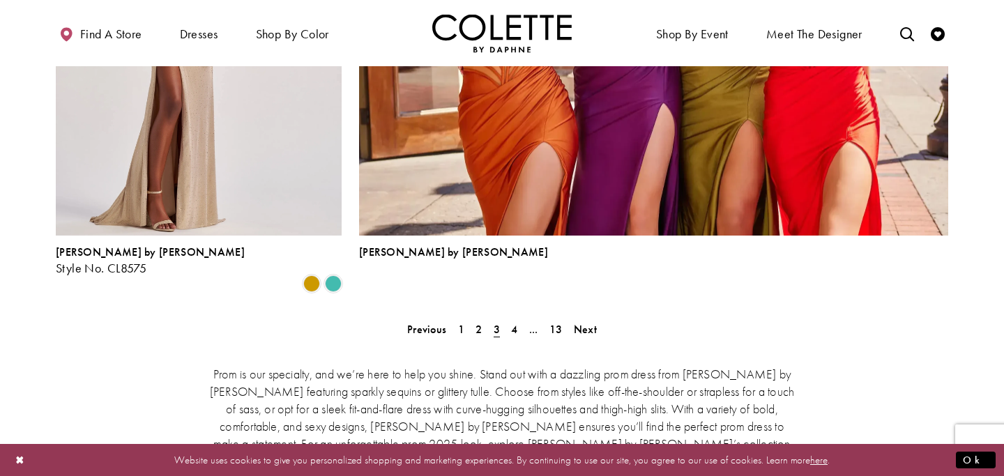
scroll to position [3188, 0]
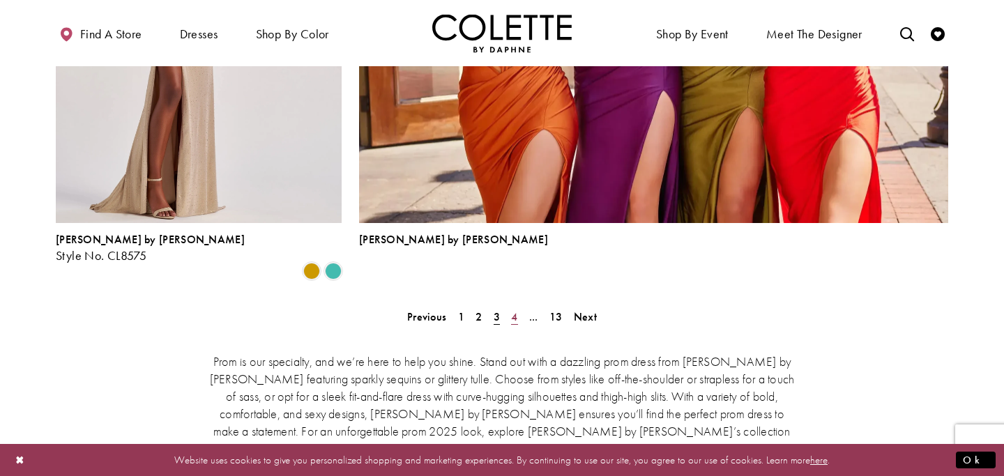
click at [516, 310] on span "4" at bounding box center [514, 317] width 6 height 15
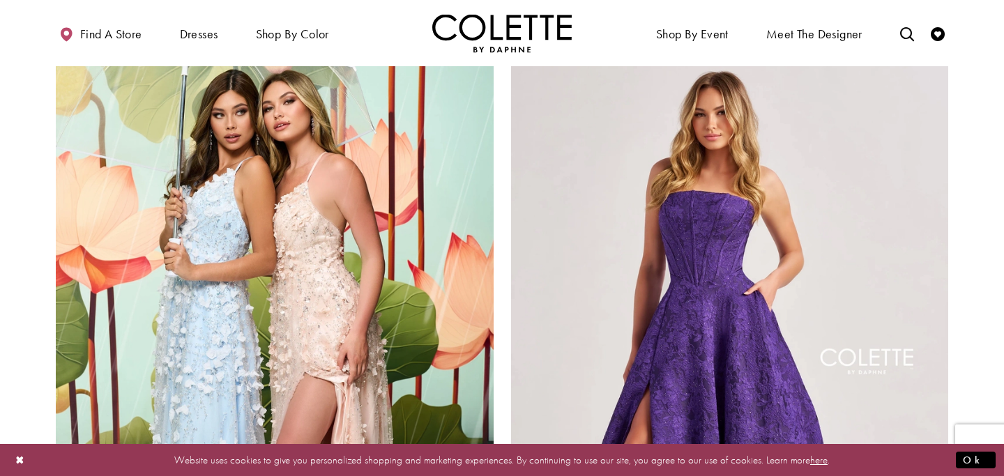
scroll to position [2408, 0]
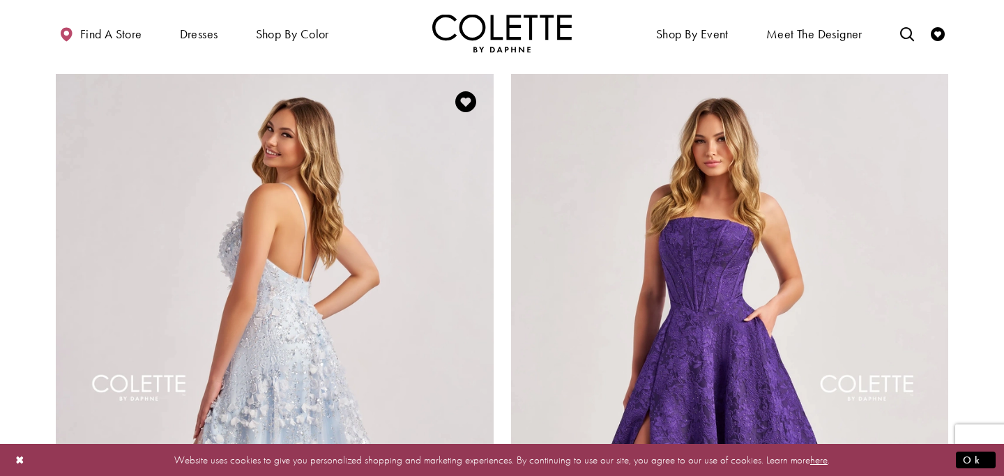
click at [266, 216] on img "Visit Colette by Daphne Style No. CL8525 Page" at bounding box center [275, 392] width 438 height 637
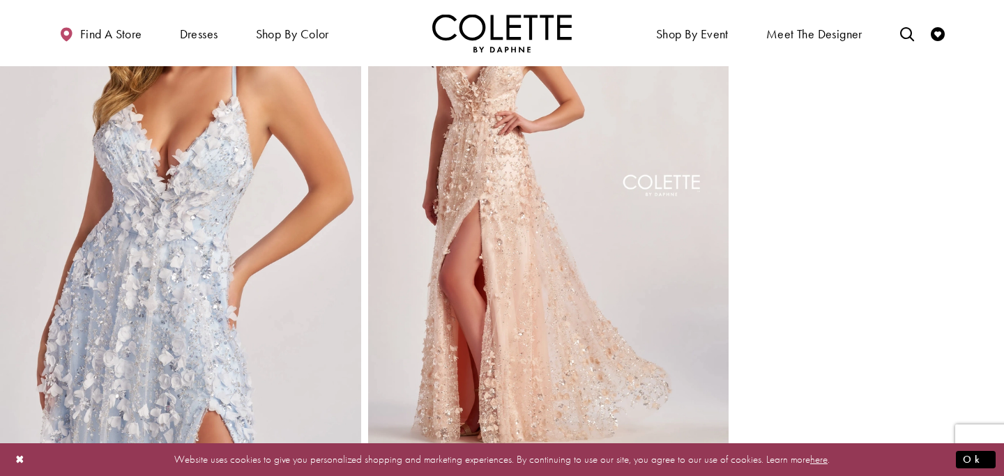
scroll to position [1238, 0]
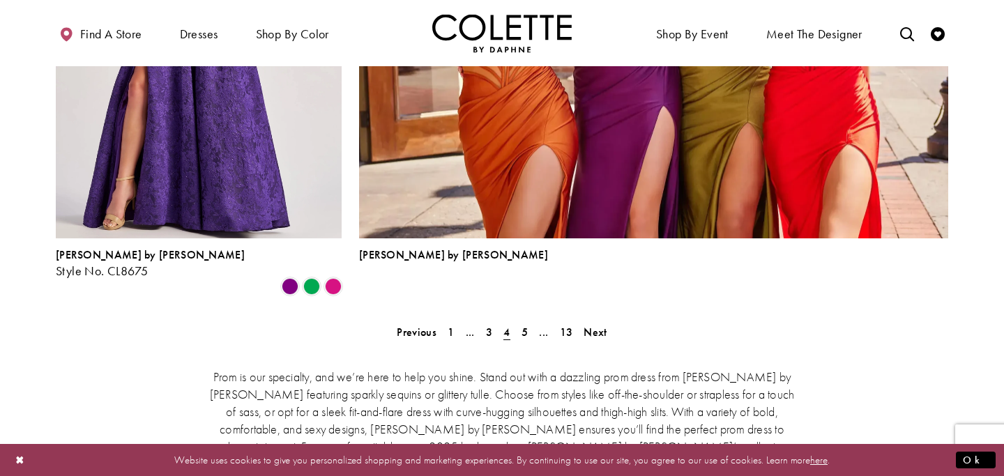
scroll to position [3160, 0]
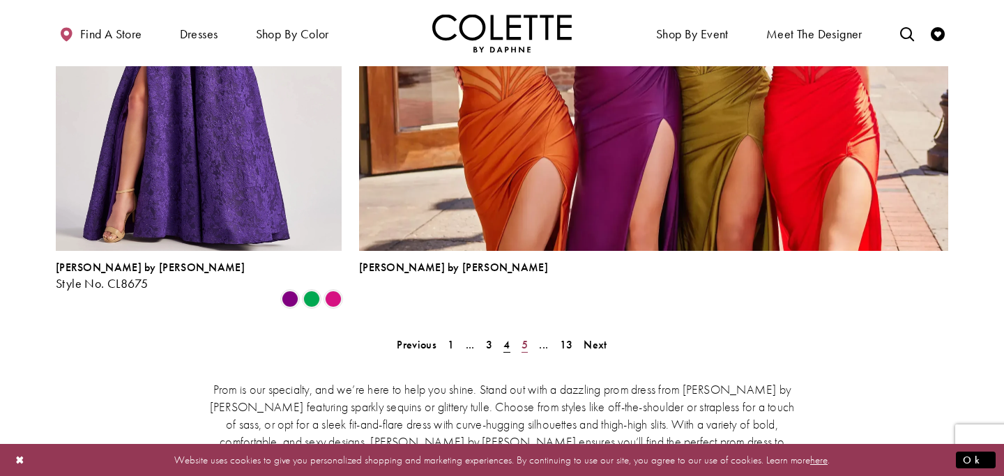
click at [522, 338] on span "5" at bounding box center [525, 345] width 6 height 15
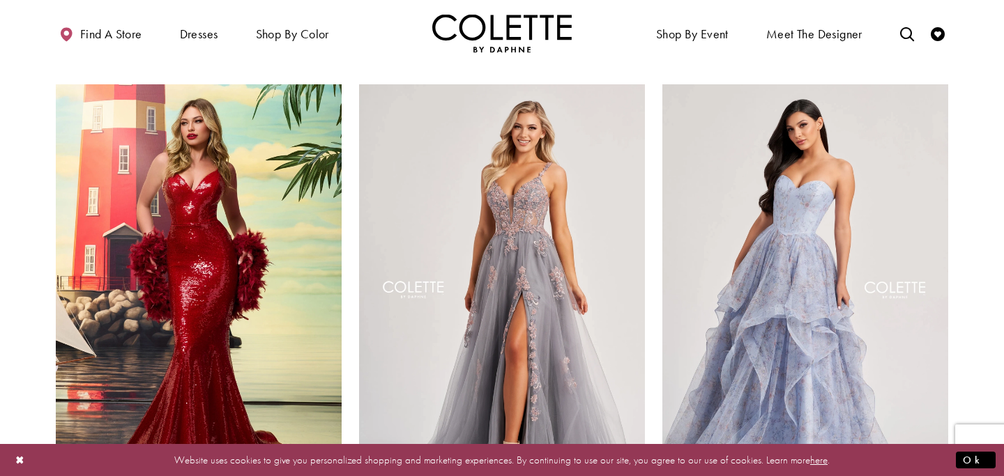
scroll to position [1892, 0]
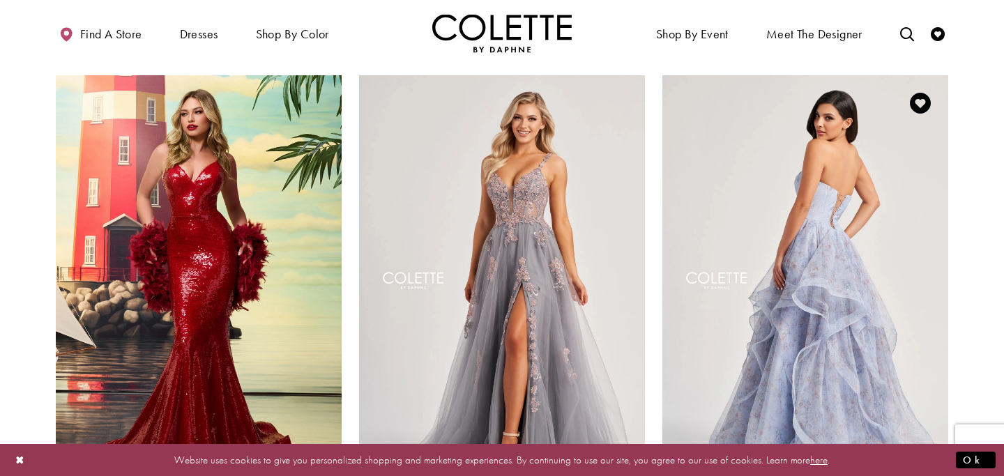
click at [801, 170] on img "Visit Colette by Daphne Style No. CL8180 Page" at bounding box center [806, 283] width 286 height 416
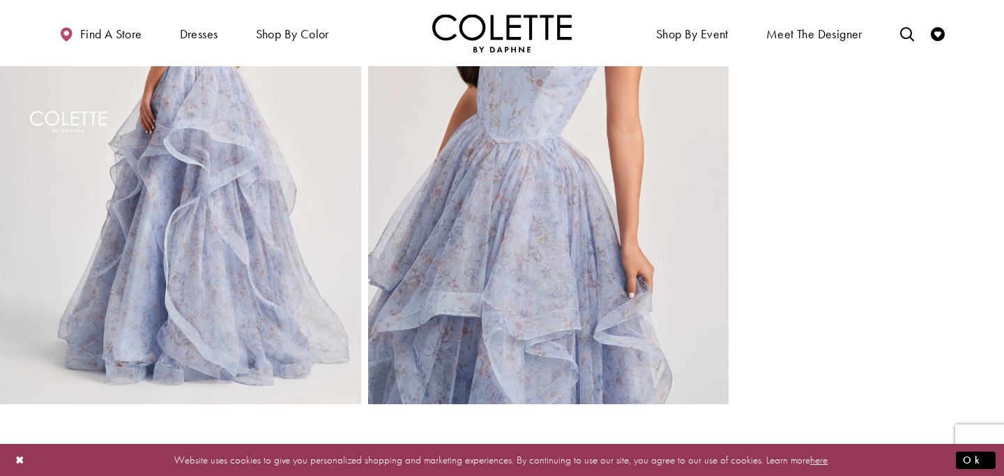
scroll to position [754, 0]
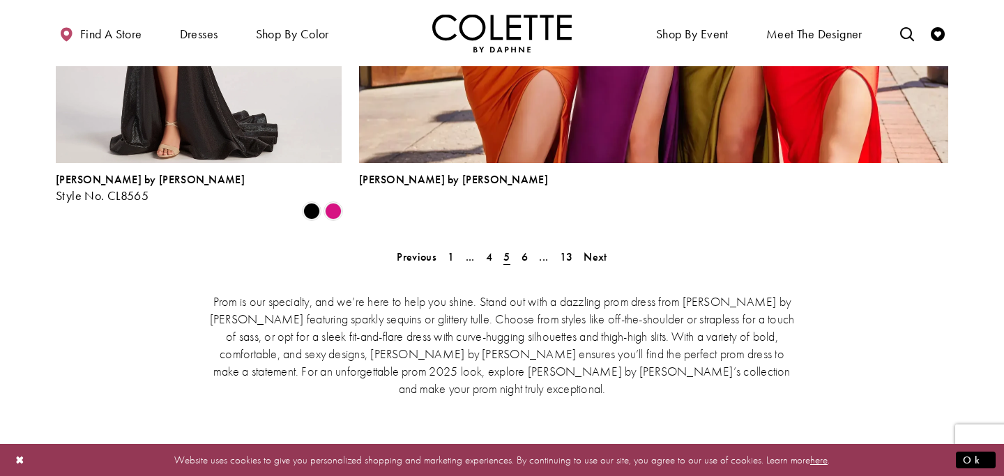
scroll to position [3260, 0]
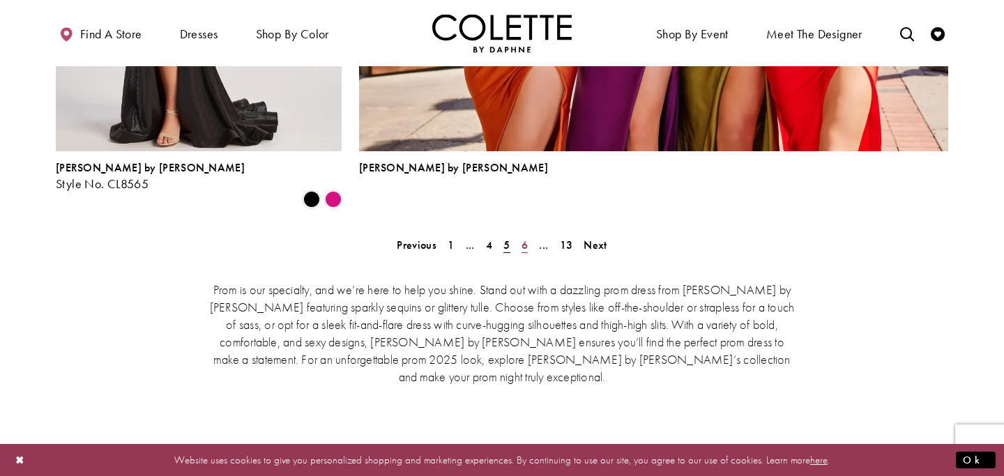
click at [523, 238] on span "6" at bounding box center [525, 245] width 6 height 15
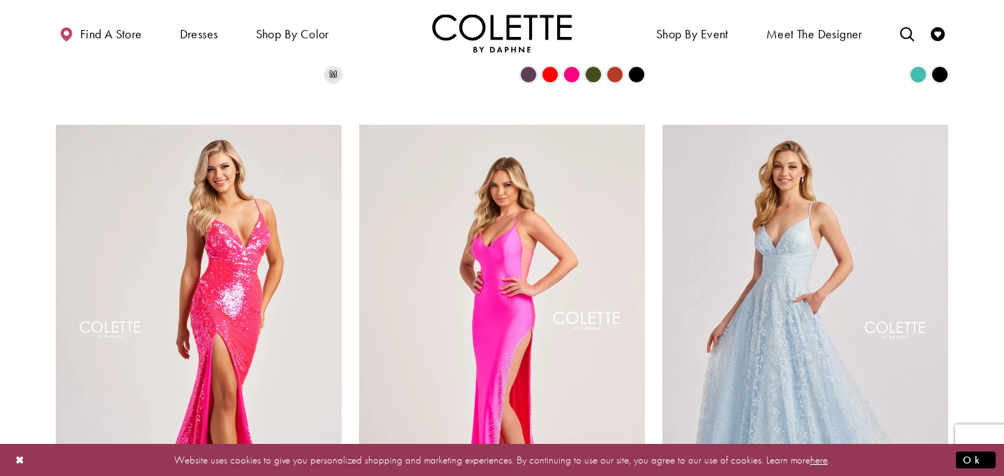
scroll to position [1368, 0]
